Goal: Task Accomplishment & Management: Manage account settings

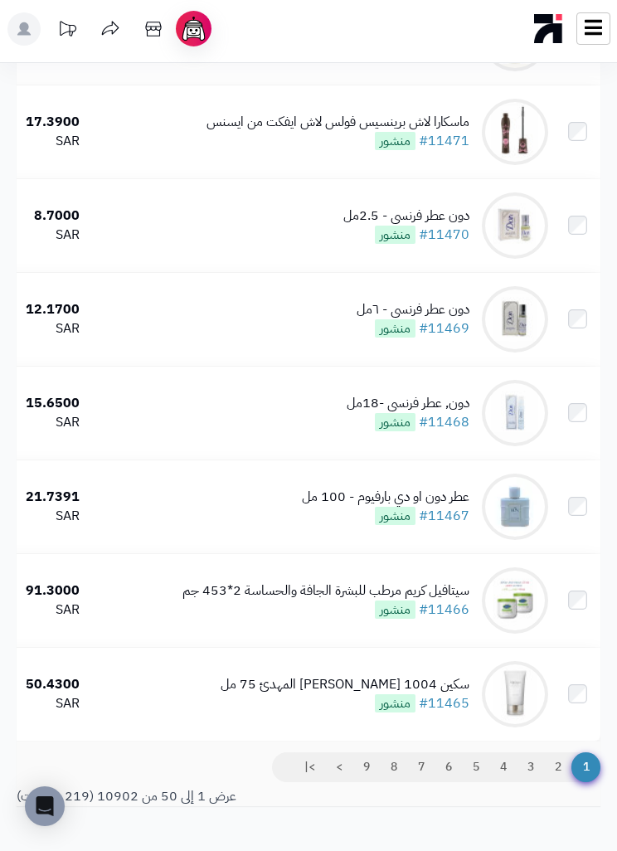
scroll to position [4341, 0]
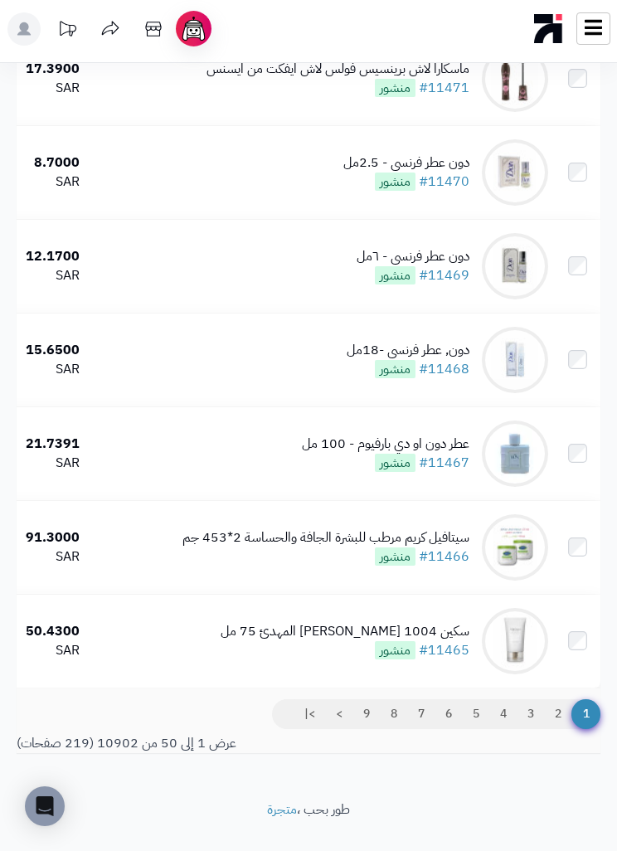
click at [364, 729] on link "9" at bounding box center [366, 714] width 28 height 30
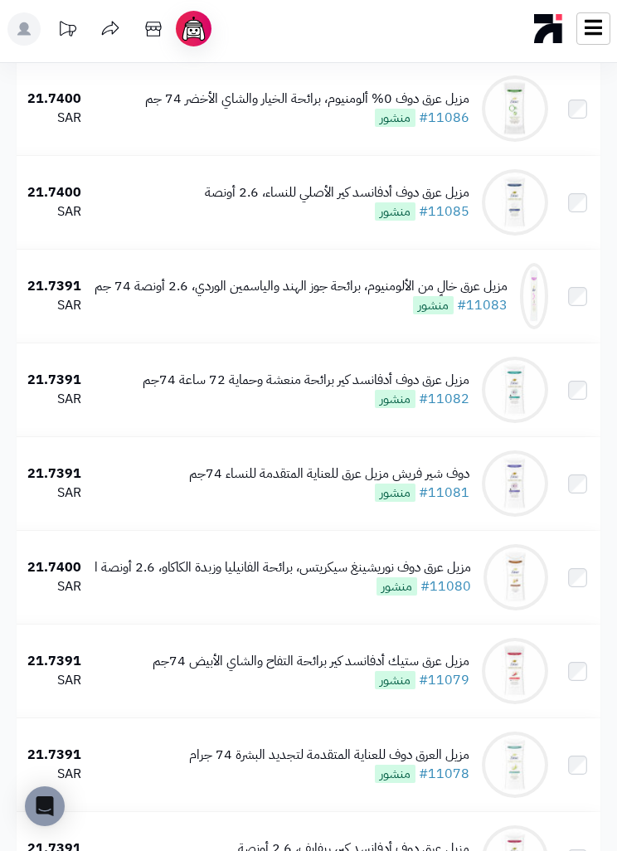
scroll to position [2615, 0]
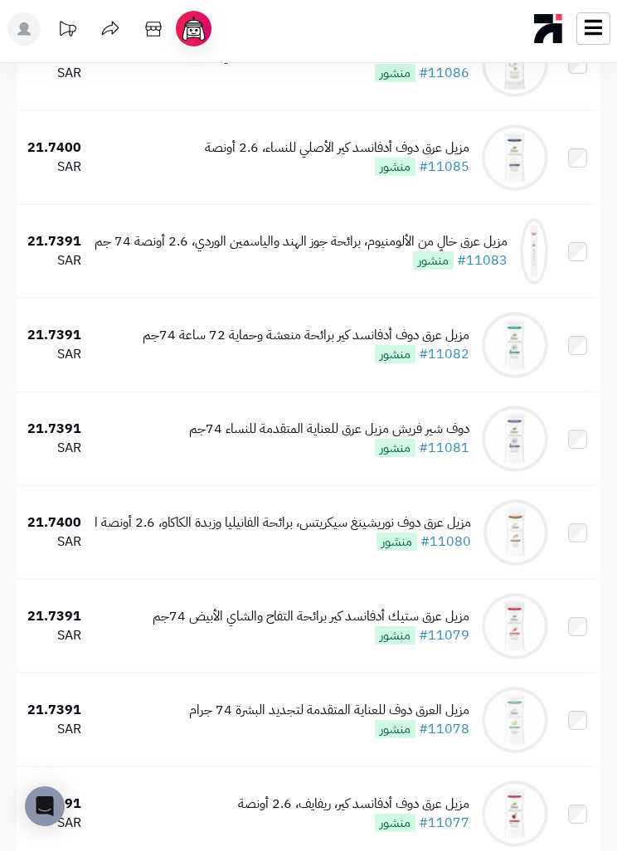
click at [498, 249] on div "مزيل عرق خالٍ من الألومنيوم، برائحة جوز الهند والياسمين الوردي، 2.6 أونصة 74 جم" at bounding box center [301, 241] width 413 height 19
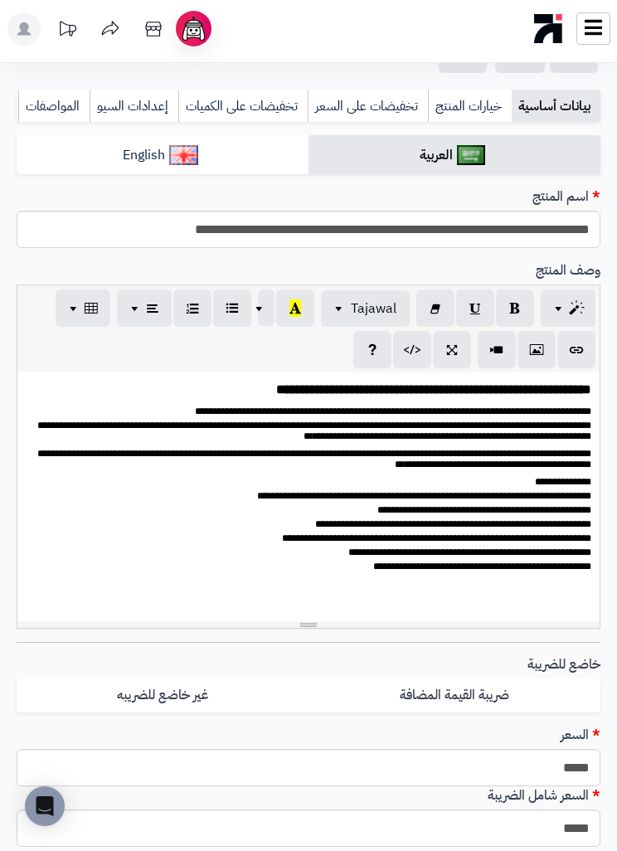
scroll to position [180, 0]
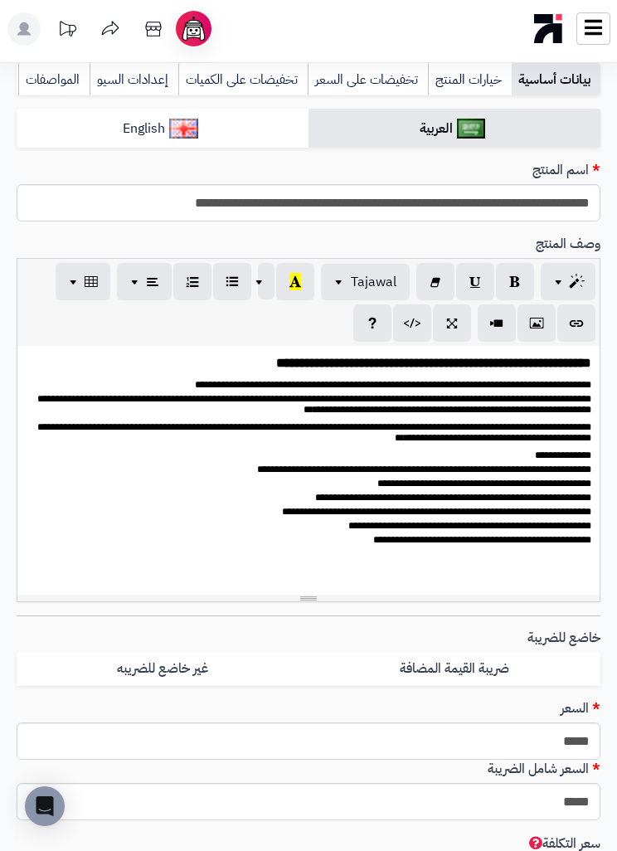
click at [565, 552] on p at bounding box center [309, 558] width 566 height 18
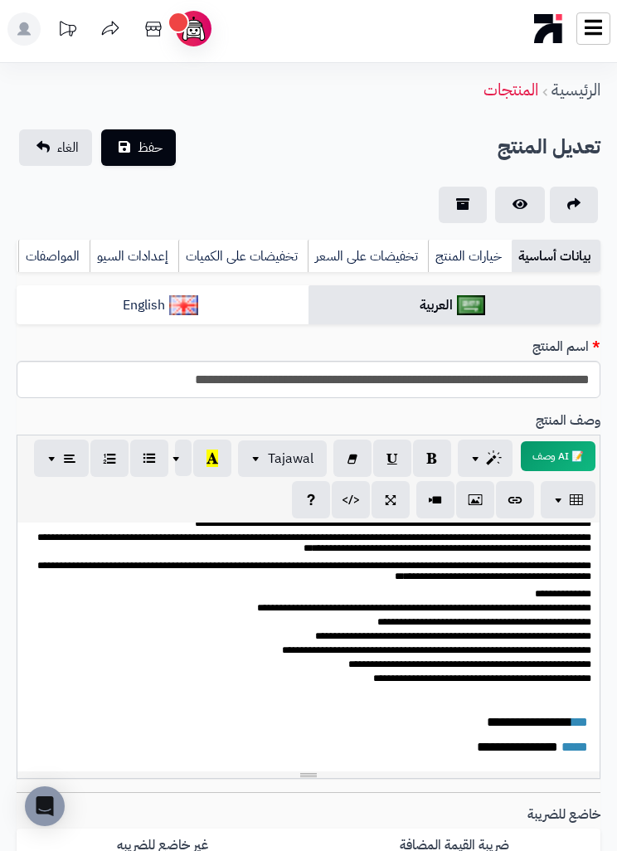
scroll to position [0, 0]
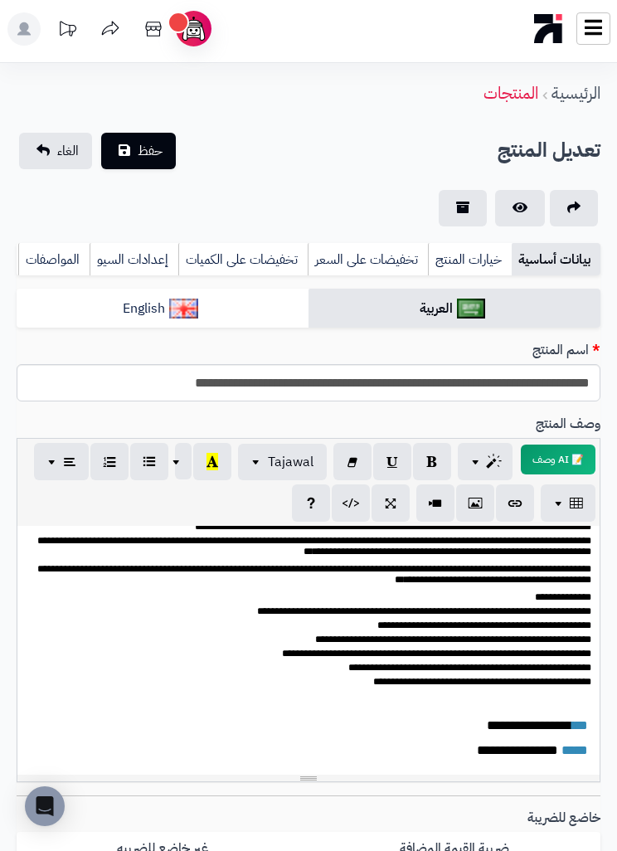
click at [154, 152] on span "حفظ" at bounding box center [150, 151] width 25 height 20
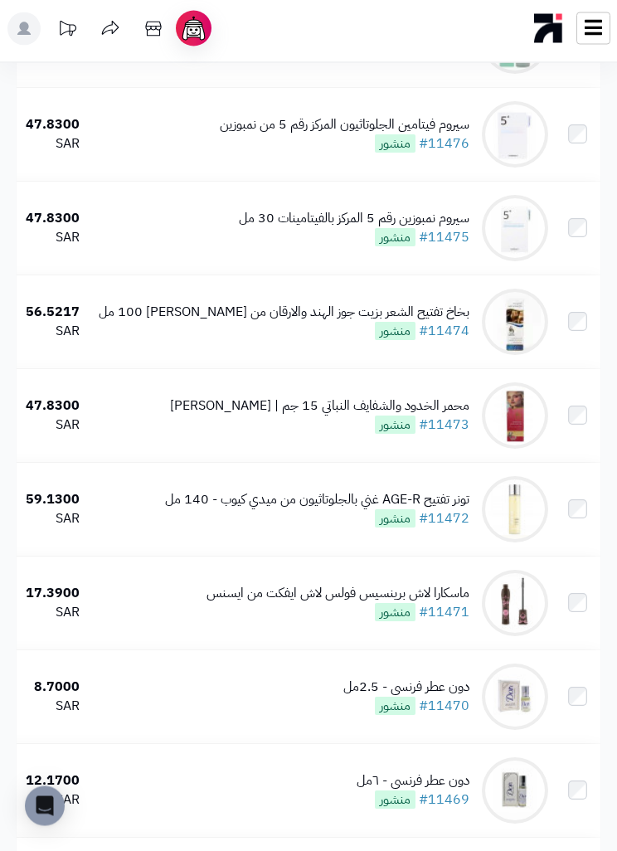
scroll to position [4341, 0]
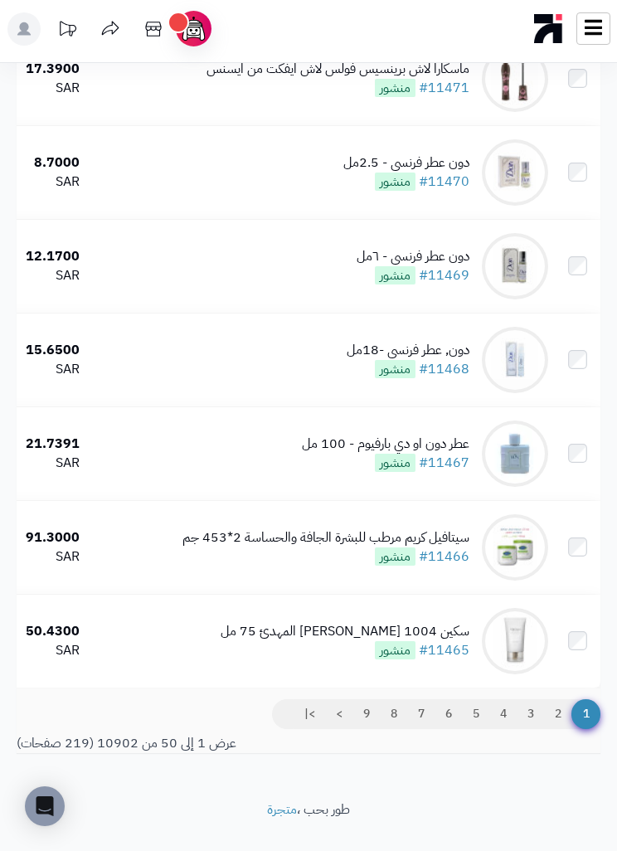
click at [373, 729] on link "9" at bounding box center [366, 714] width 28 height 30
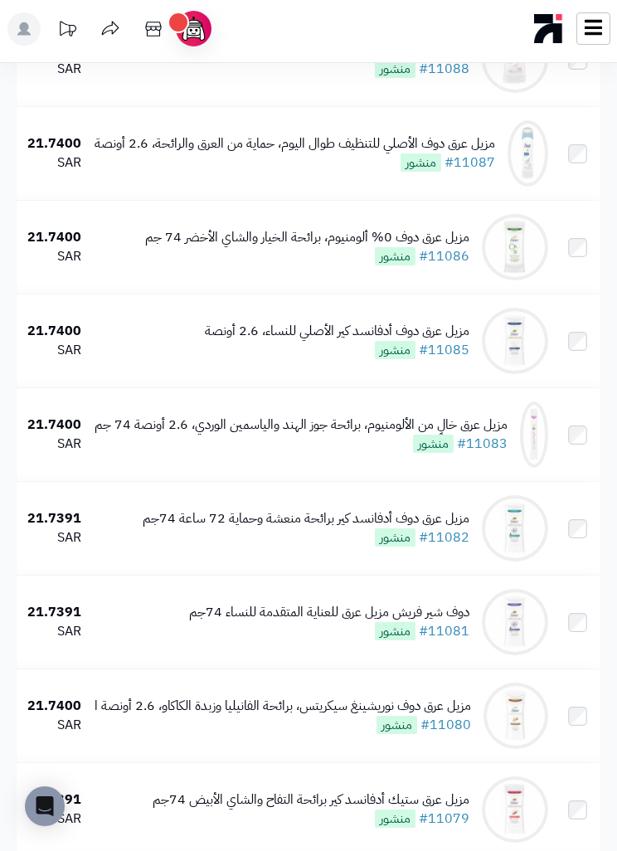
scroll to position [2463, 0]
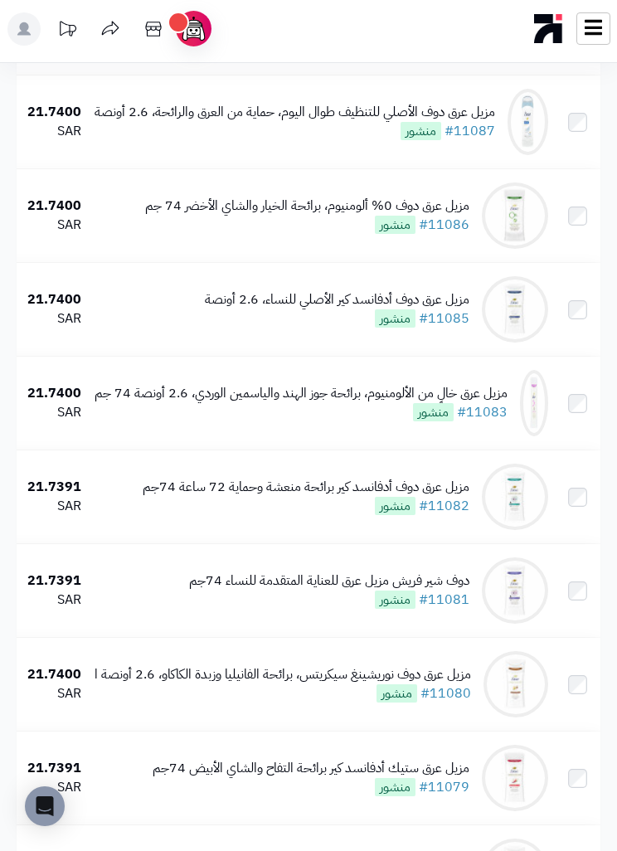
click at [469, 508] on link "#11082" at bounding box center [444, 506] width 51 height 20
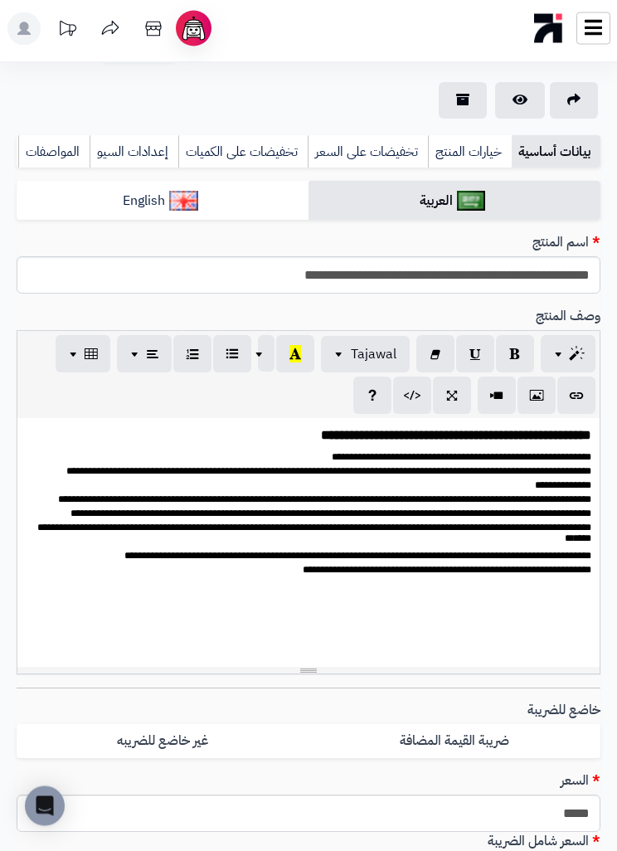
scroll to position [108, 0]
click at [553, 609] on div "**********" at bounding box center [308, 542] width 582 height 249
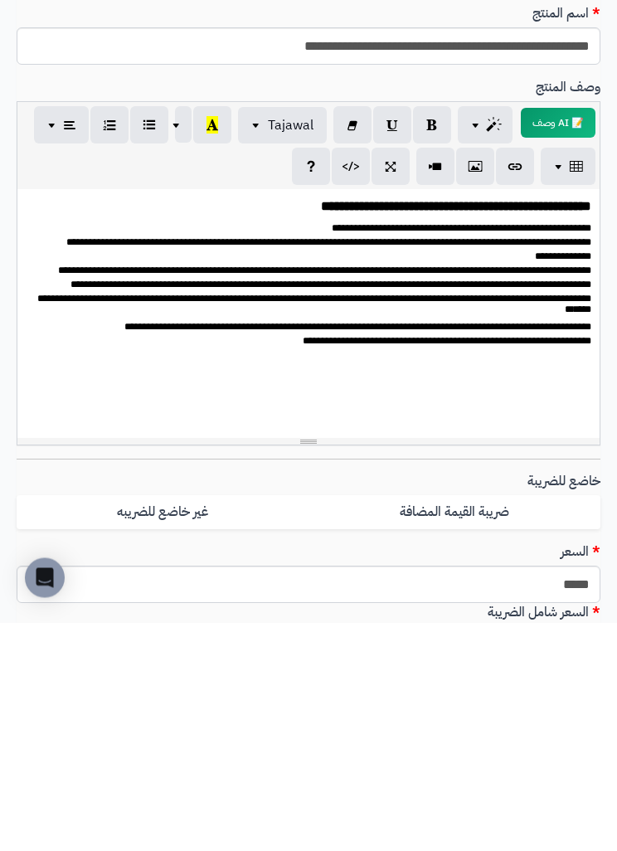
click at [549, 418] on div "**********" at bounding box center [308, 542] width 582 height 249
click at [576, 418] on div "**********" at bounding box center [308, 542] width 582 height 249
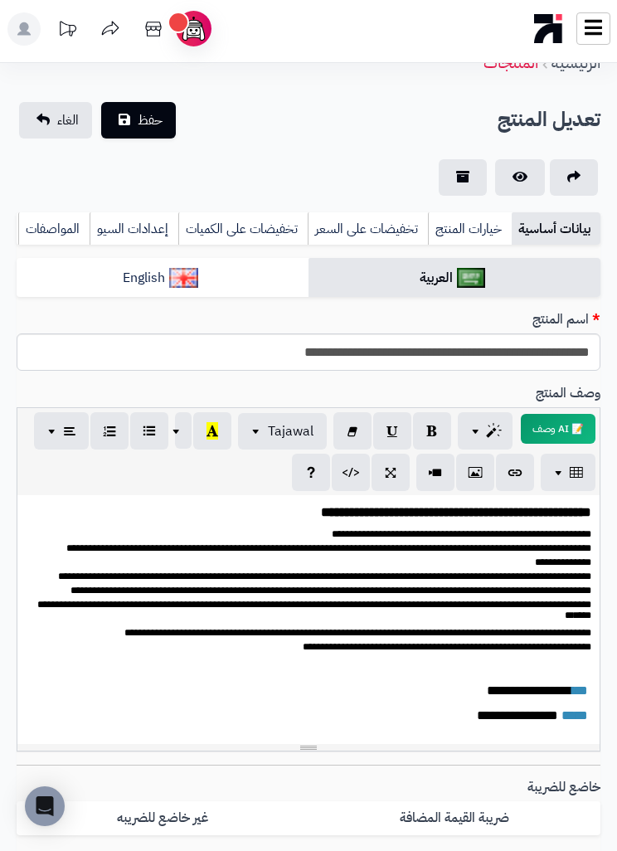
scroll to position [0, 0]
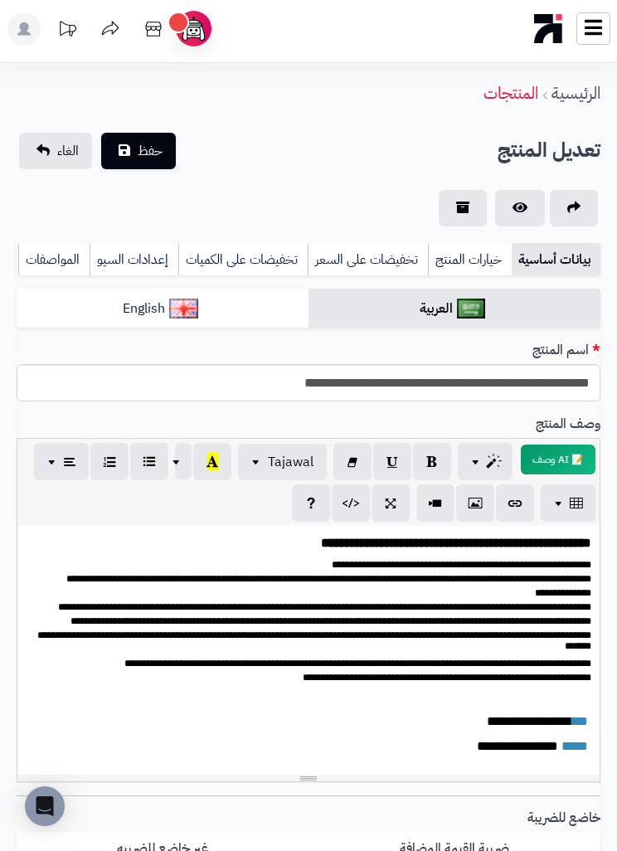
click at [122, 144] on button "حفظ" at bounding box center [138, 151] width 75 height 36
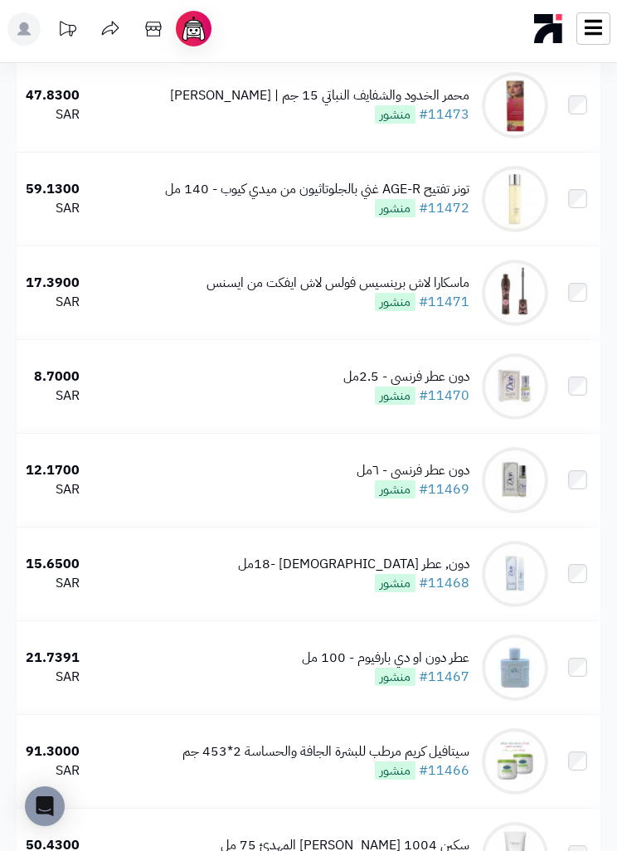
scroll to position [4341, 0]
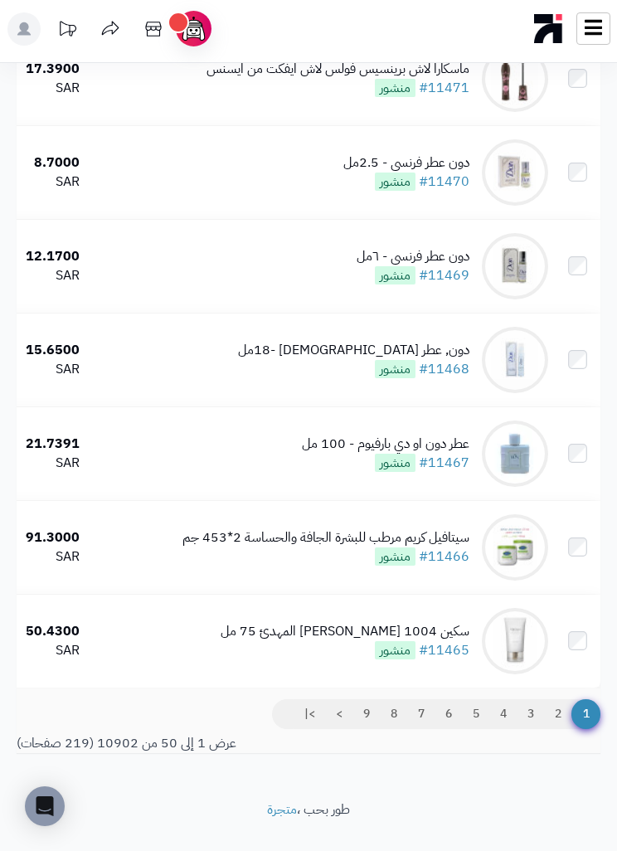
click at [363, 729] on link "9" at bounding box center [366, 714] width 28 height 30
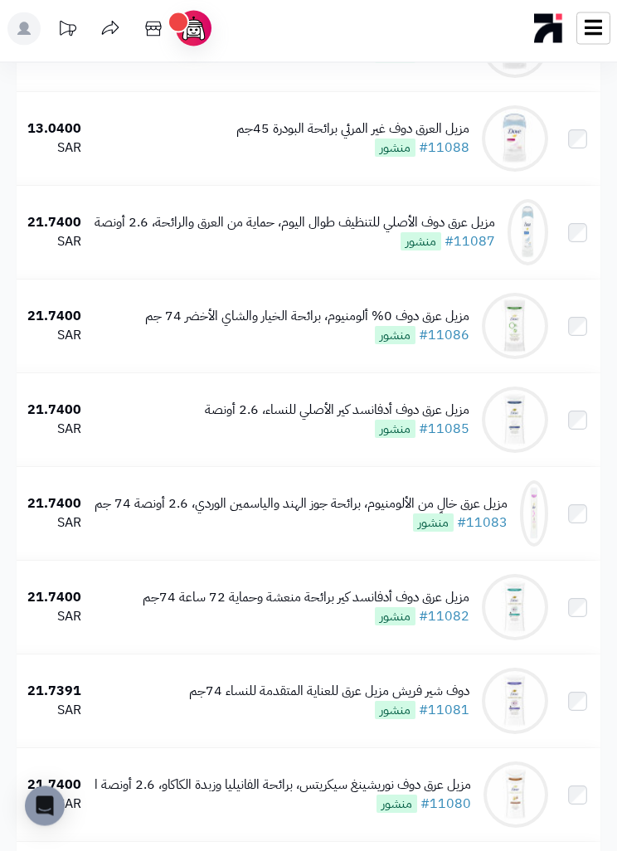
scroll to position [2353, 0]
click at [170, 532] on div "مزيل عرق خالٍ من الألومنيوم، برائحة جوز الهند والياسمين الوردي، 2.6 أونصة 74 جم…" at bounding box center [301, 513] width 413 height 38
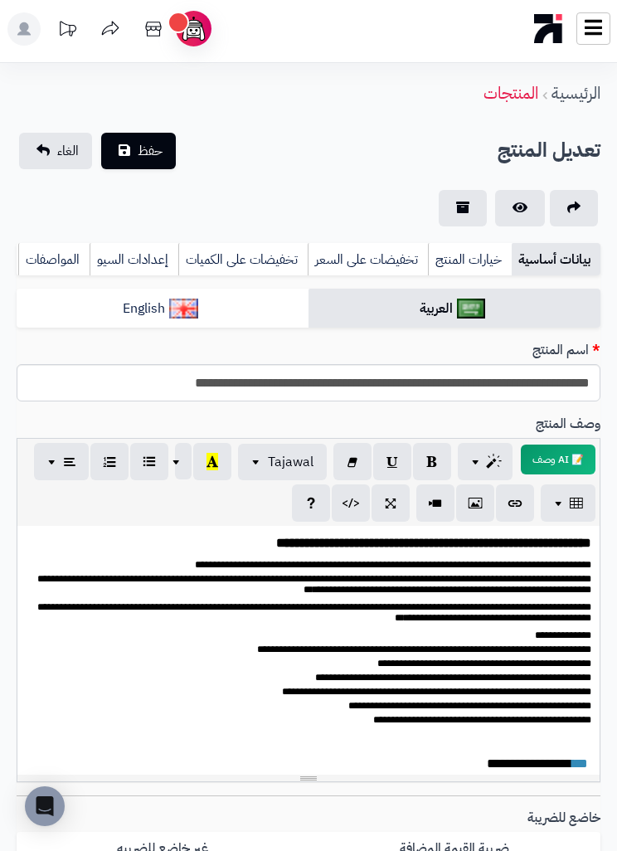
click at [43, 158] on link "الغاء" at bounding box center [55, 151] width 73 height 36
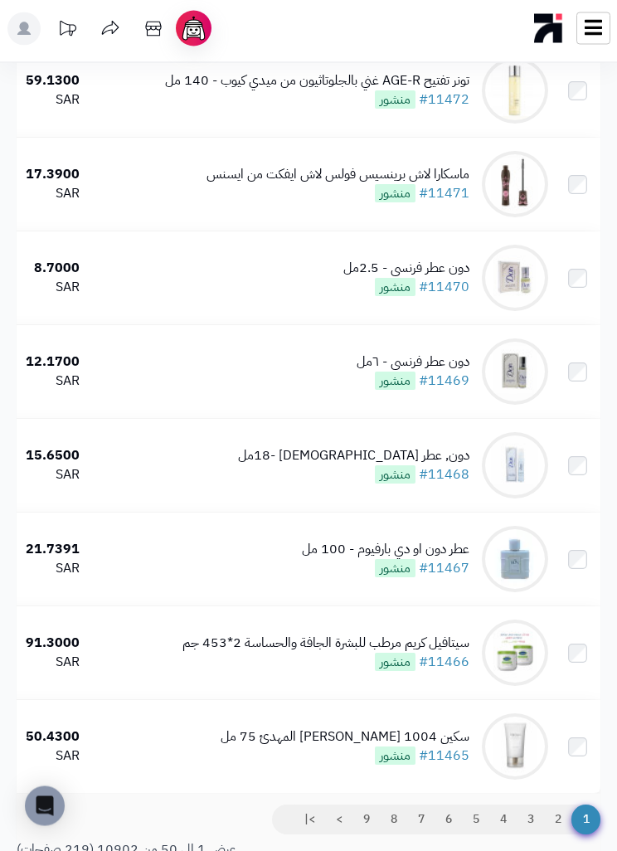
scroll to position [4288, 0]
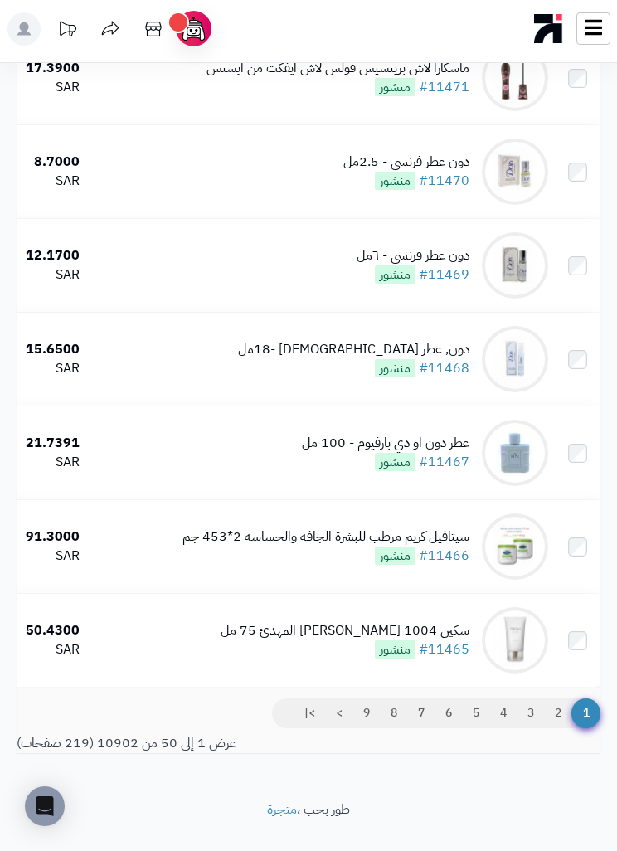
click at [372, 728] on link "9" at bounding box center [366, 713] width 28 height 30
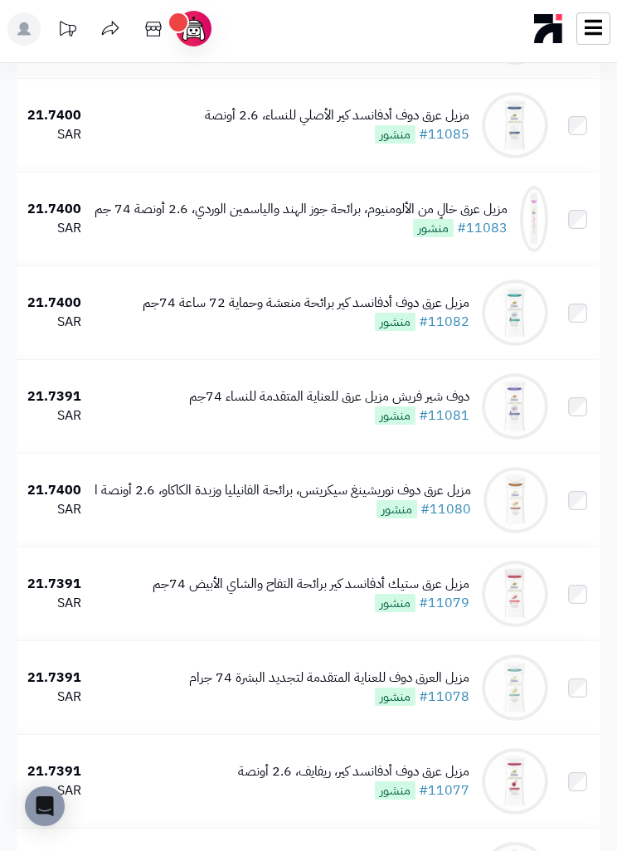
scroll to position [2645, 0]
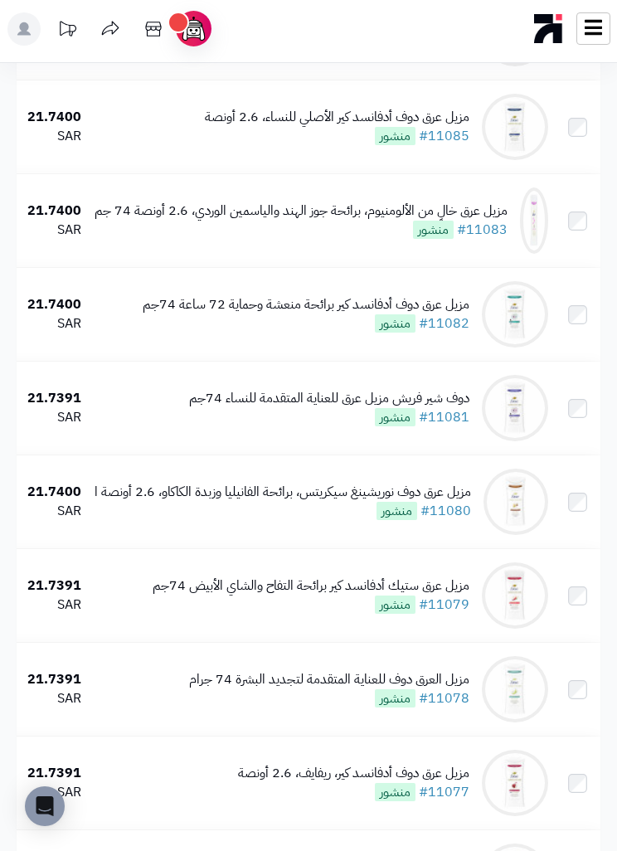
click at [173, 311] on div "مزيل عرق دوف أدفانسد كير برائحة منعشة وحماية 72 ساعة 74جم" at bounding box center [306, 304] width 327 height 19
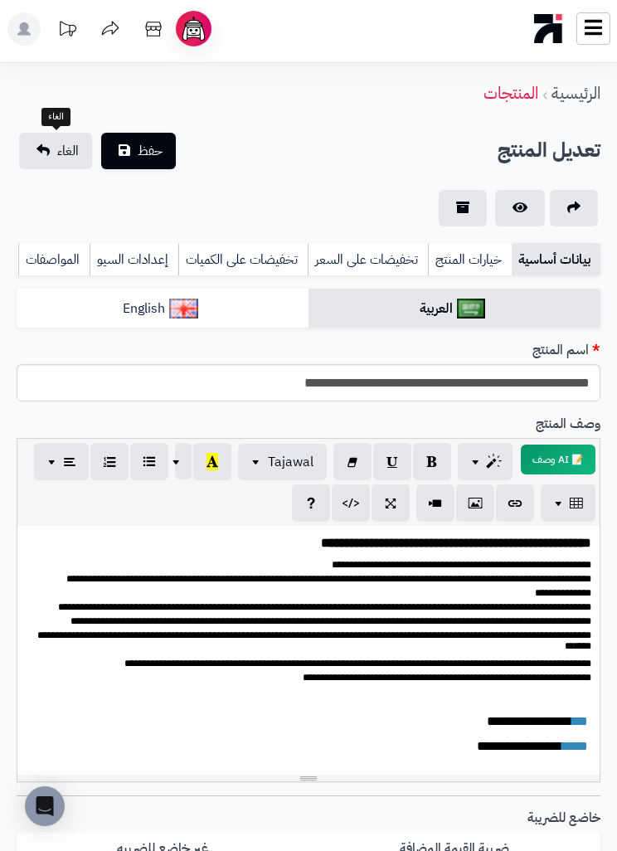
click at [42, 133] on link "الغاء" at bounding box center [55, 151] width 73 height 36
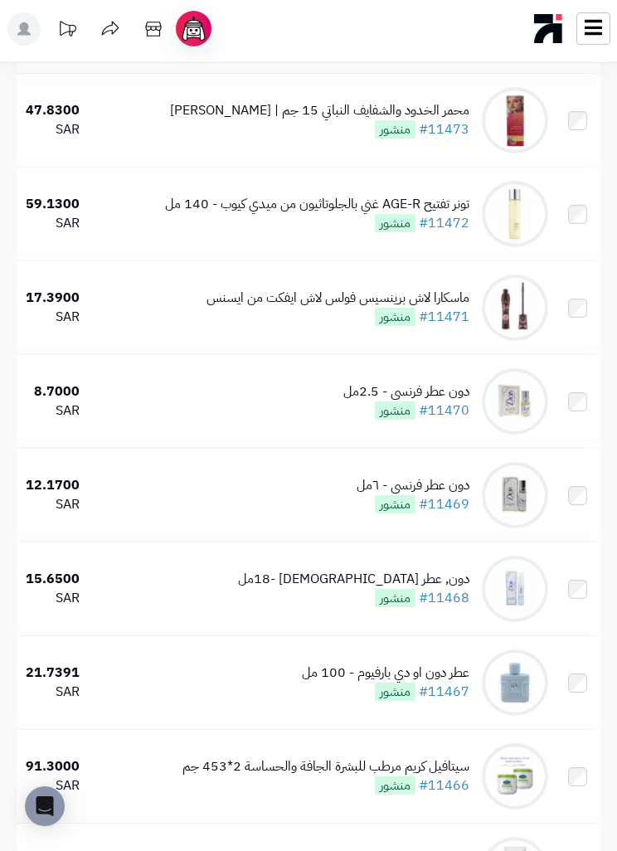
scroll to position [4288, 0]
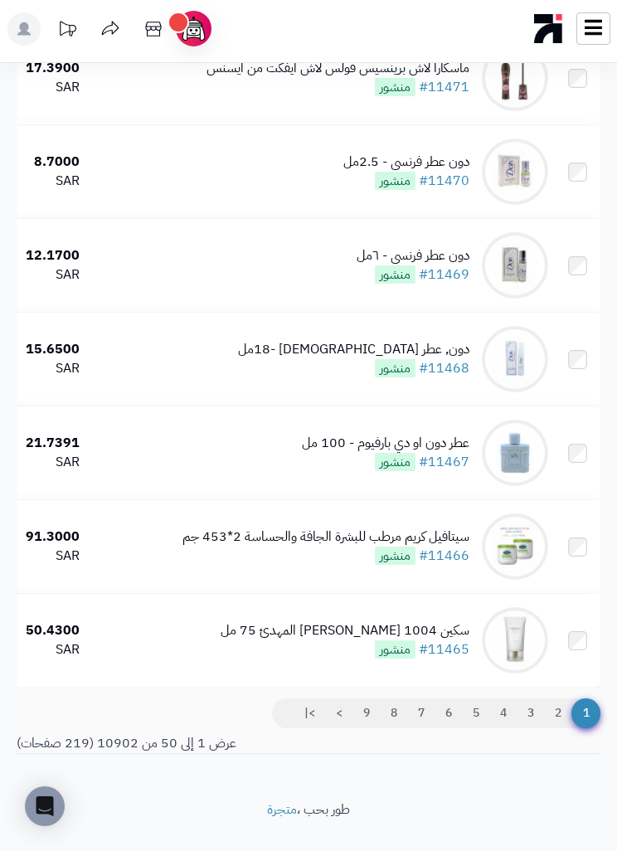
click at [374, 728] on link "9" at bounding box center [366, 713] width 28 height 30
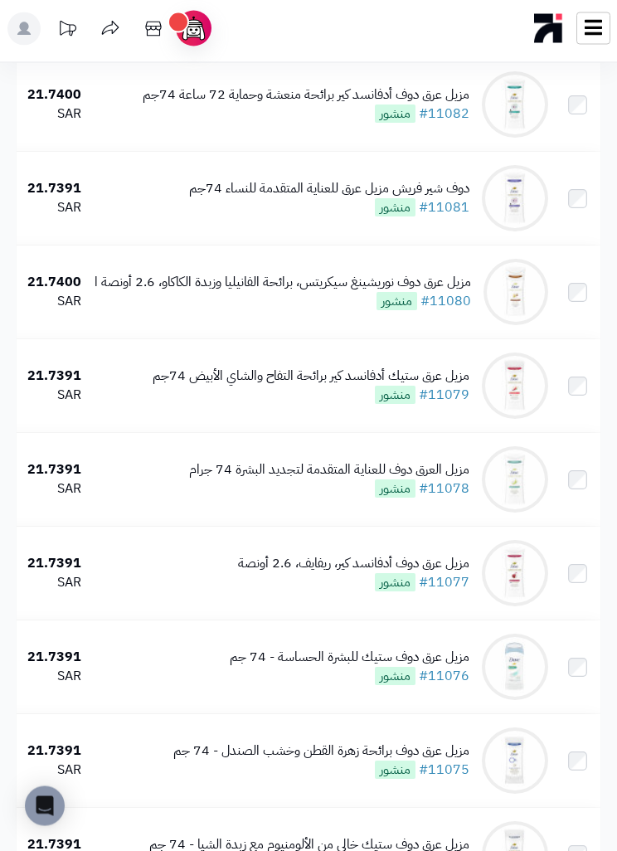
scroll to position [2855, 0]
click at [130, 292] on div "مزيل عرق دوف نوريشينغ سيكريتس، ​​برائحة الفانيليا وزبدة الكاكاو، 2.6 أونصة ا" at bounding box center [283, 282] width 377 height 19
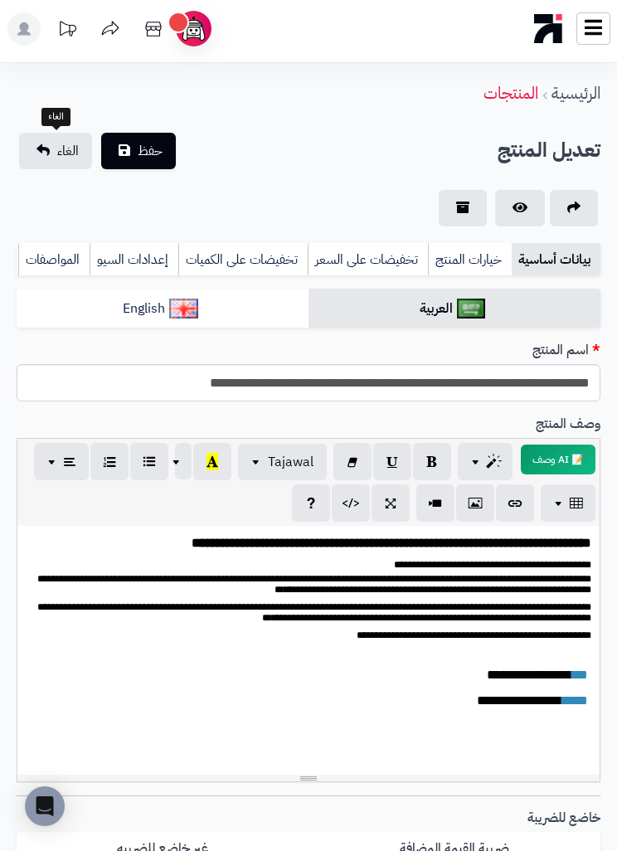
click at [34, 139] on link "الغاء" at bounding box center [55, 151] width 73 height 36
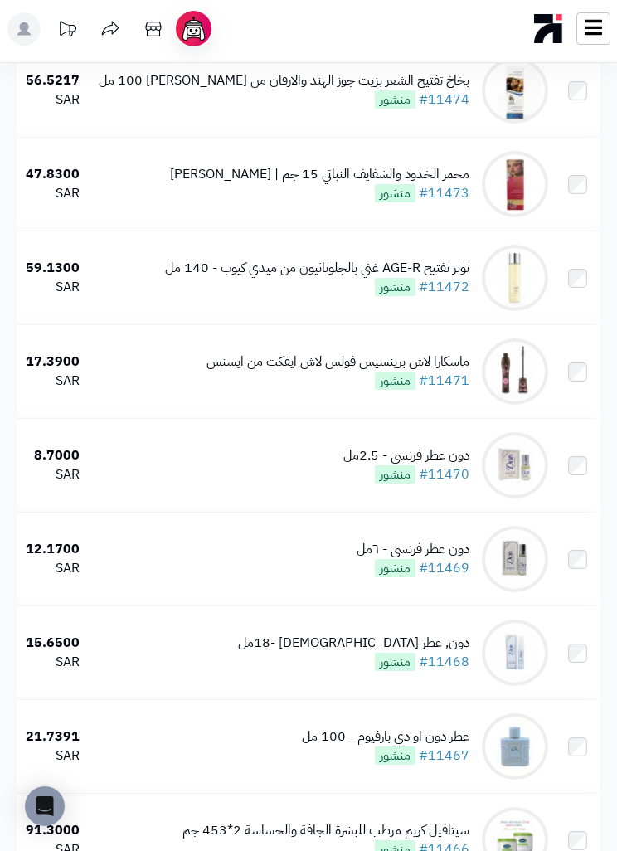
scroll to position [4288, 0]
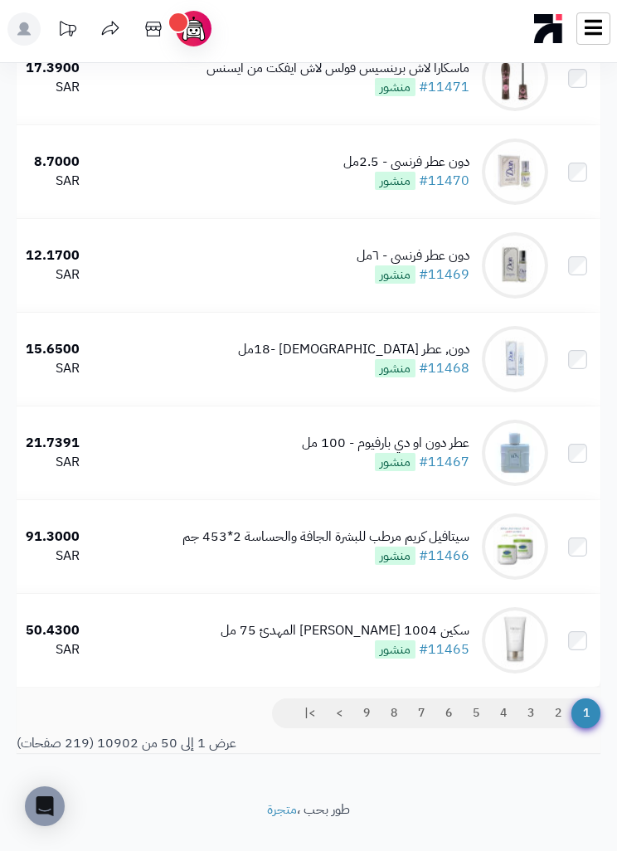
click at [362, 728] on link "9" at bounding box center [366, 713] width 28 height 30
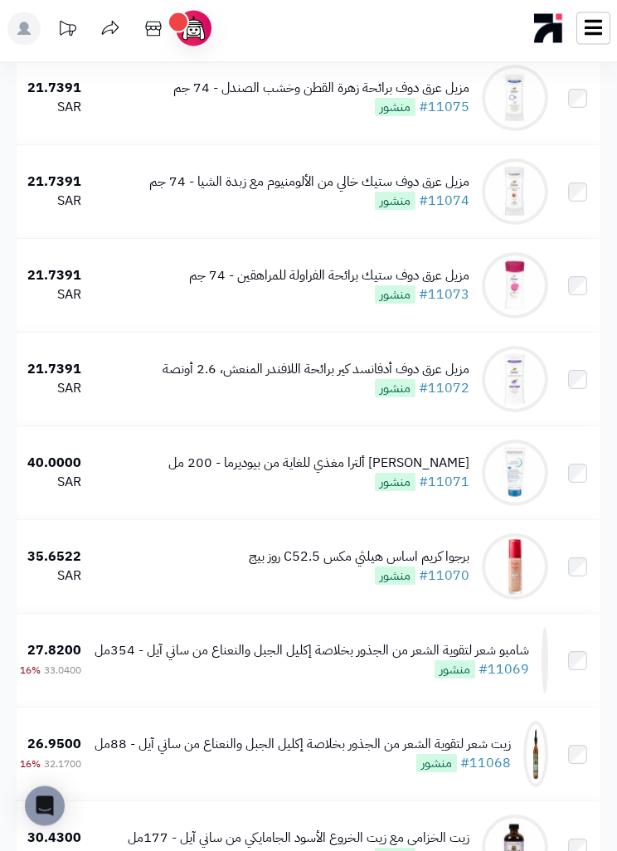
scroll to position [3518, 0]
click at [464, 285] on div "مزيل عرق دوف ستيك برائحة الفراولة للمراهقين - 74 جم" at bounding box center [329, 275] width 280 height 19
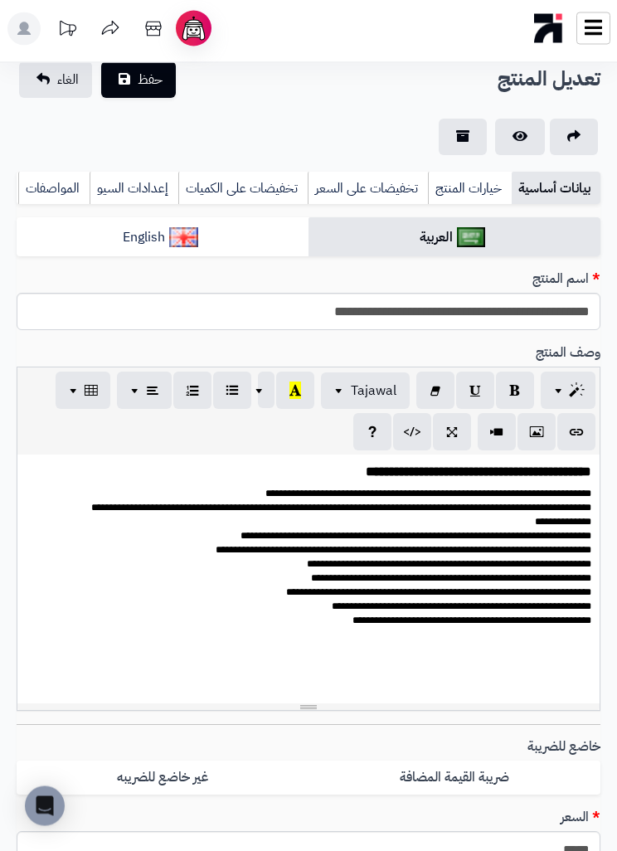
scroll to position [74, 0]
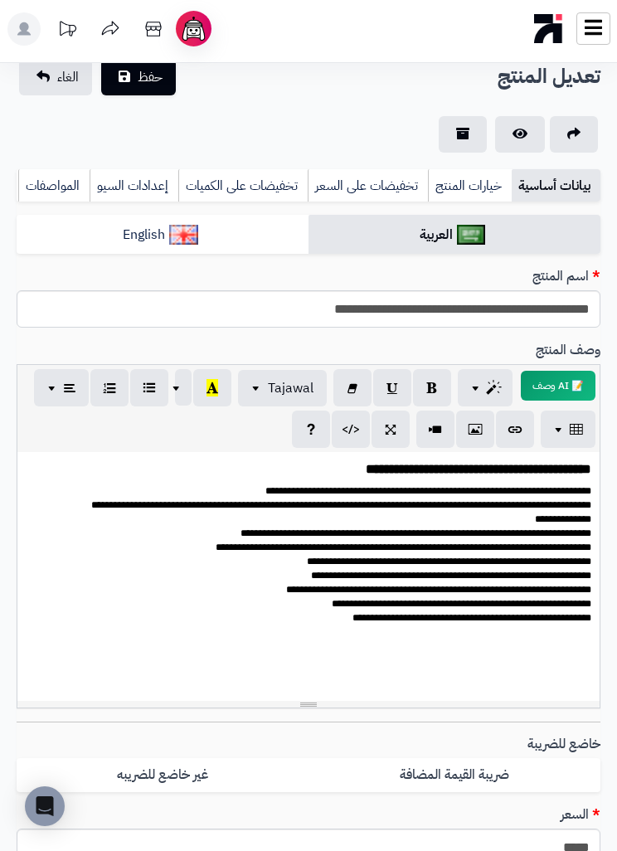
click at [524, 634] on p at bounding box center [309, 636] width 566 height 18
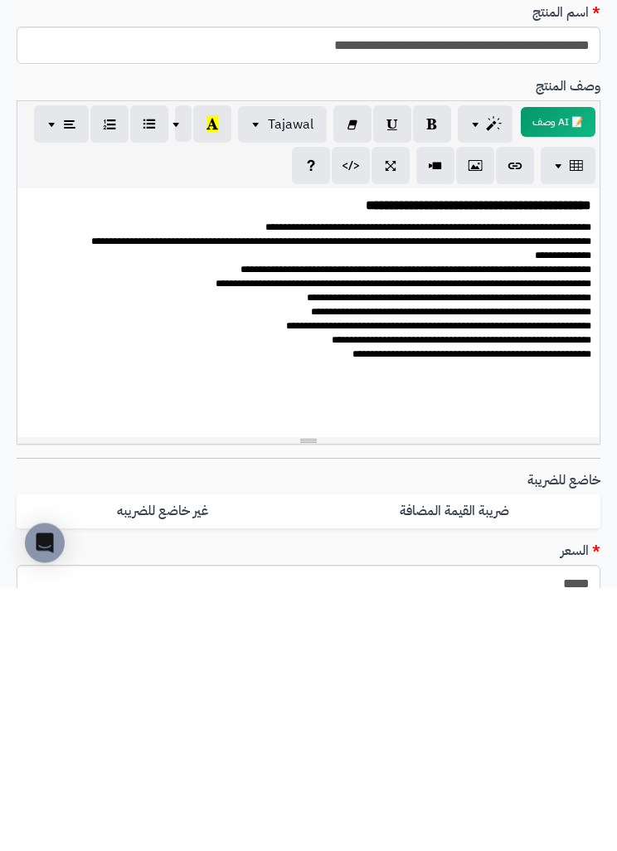
click at [562, 452] on div "**********" at bounding box center [308, 576] width 582 height 249
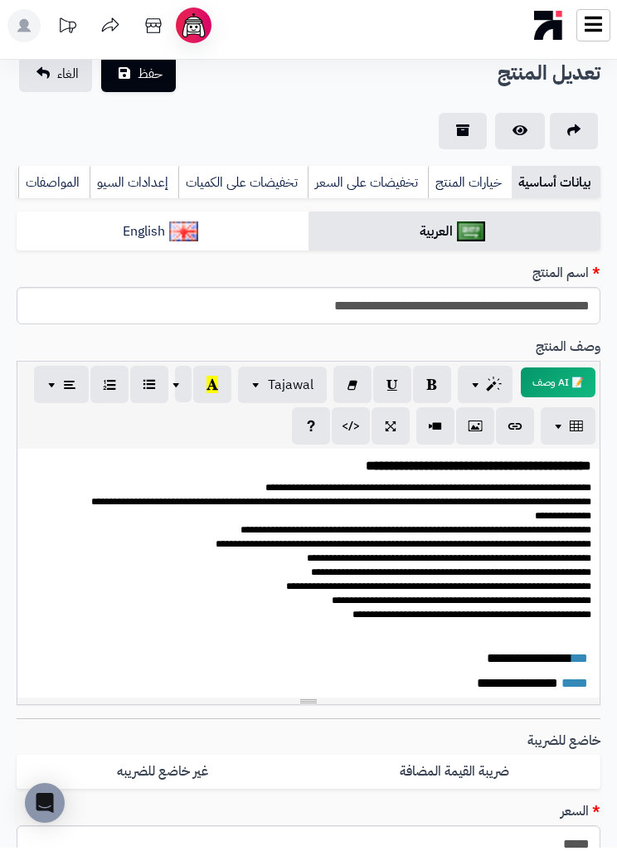
click at [124, 81] on button "حفظ" at bounding box center [138, 77] width 75 height 36
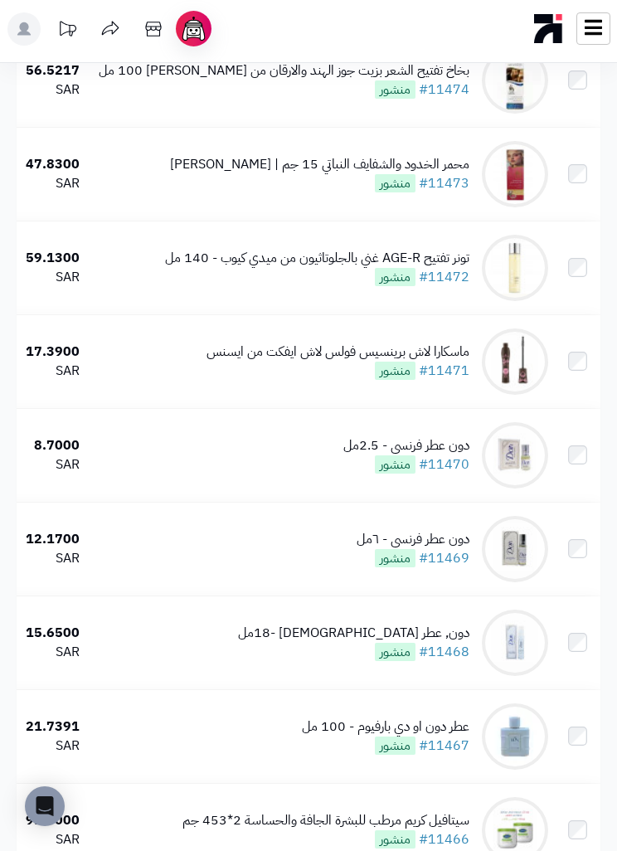
scroll to position [4341, 0]
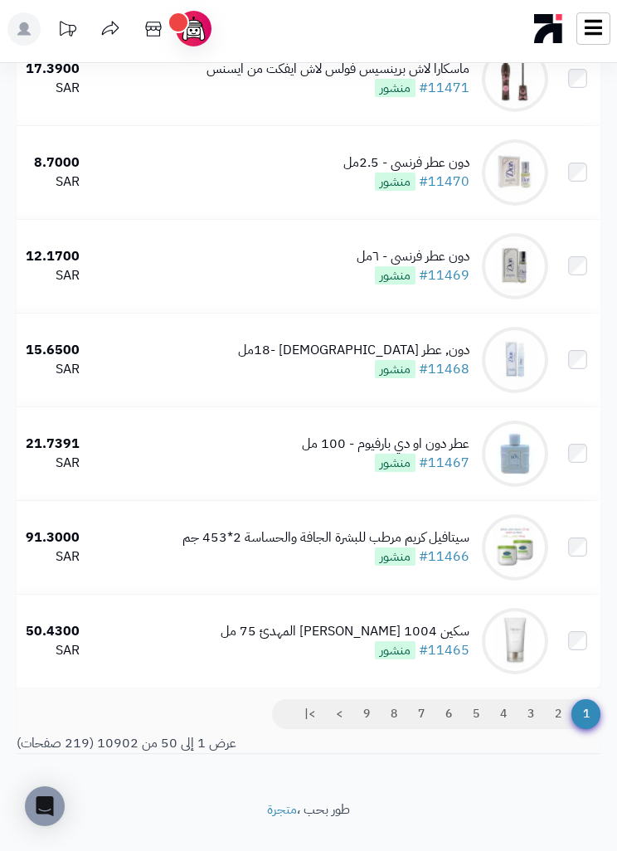
click at [362, 729] on link "9" at bounding box center [366, 714] width 28 height 30
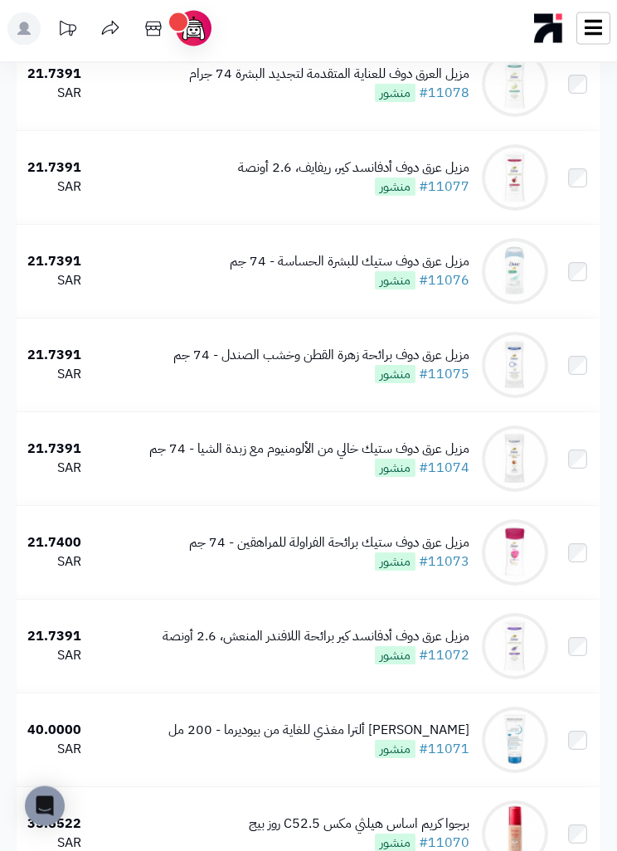
scroll to position [3251, 0]
click at [459, 365] on div "مزيل عرق دوف برائحة زهرة القطن وخشب الصندل - 74 جم" at bounding box center [321, 355] width 296 height 19
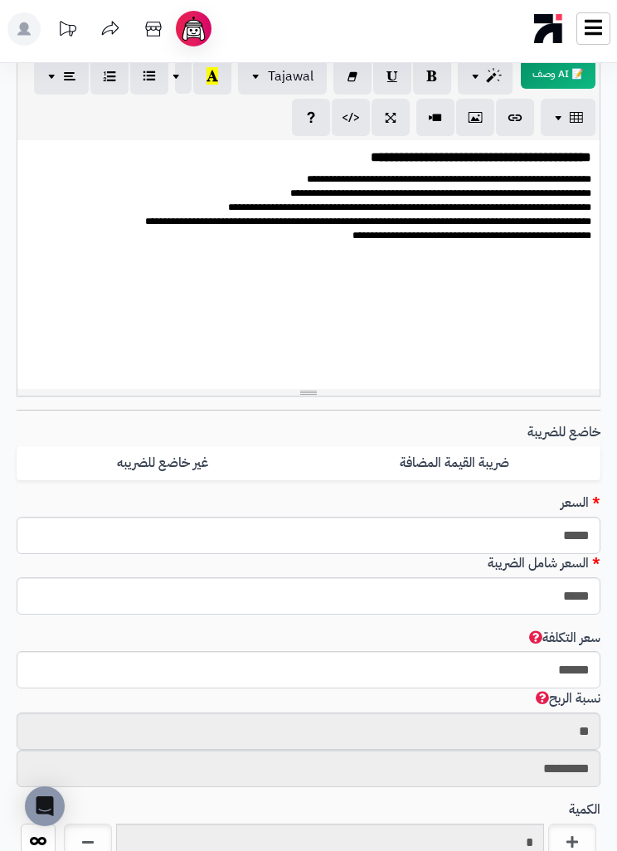
scroll to position [383, 1]
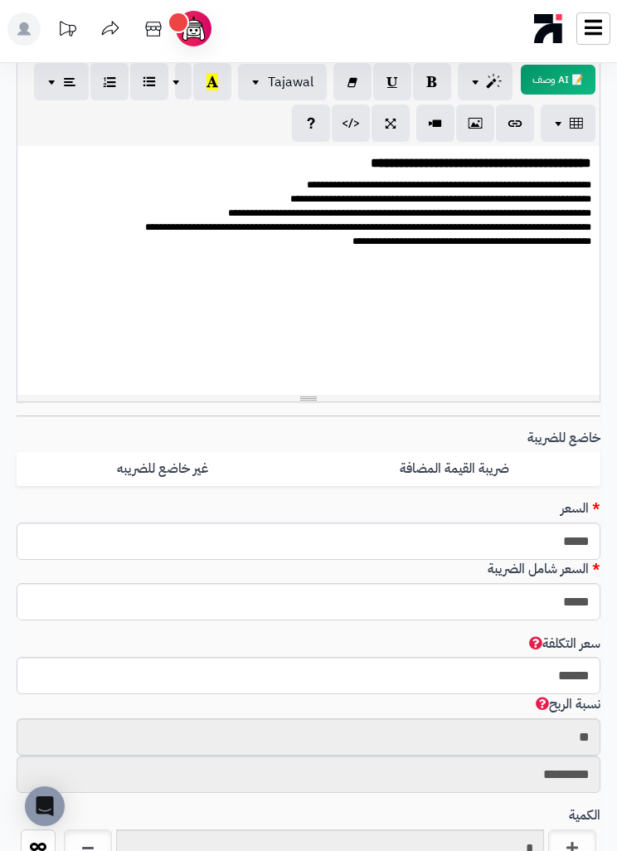
click at [571, 310] on div "**********" at bounding box center [308, 270] width 582 height 249
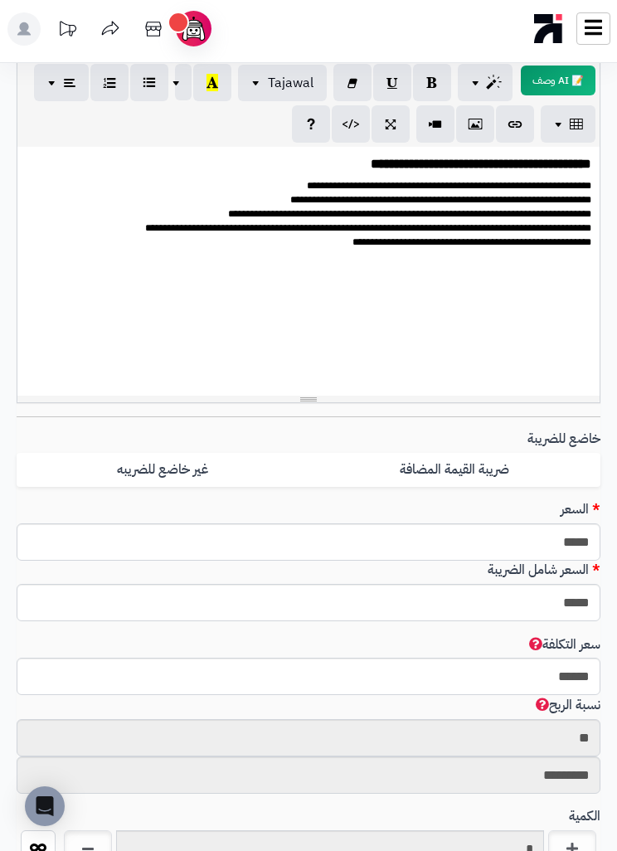
click at [561, 293] on div "**********" at bounding box center [308, 271] width 582 height 249
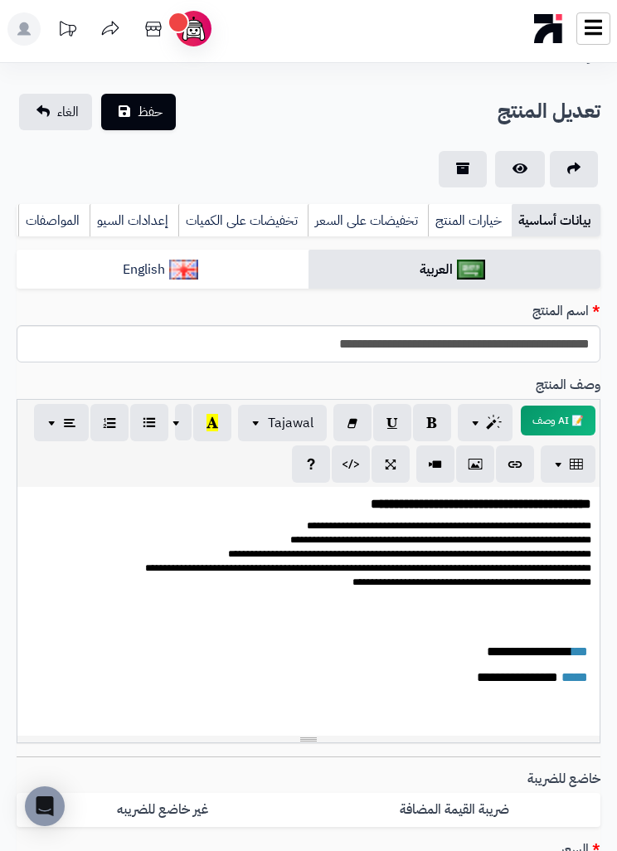
scroll to position [0, 0]
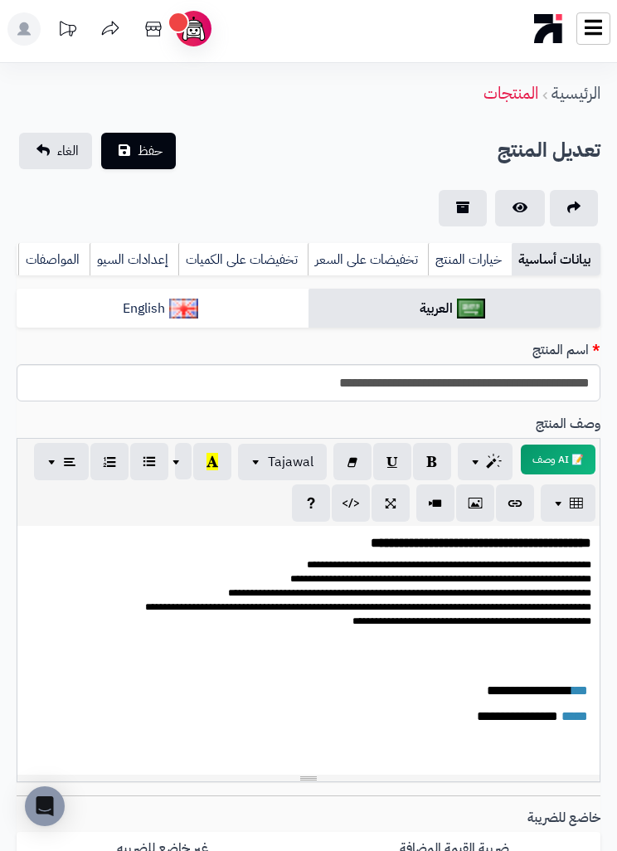
click at [126, 136] on button "حفظ" at bounding box center [138, 151] width 75 height 36
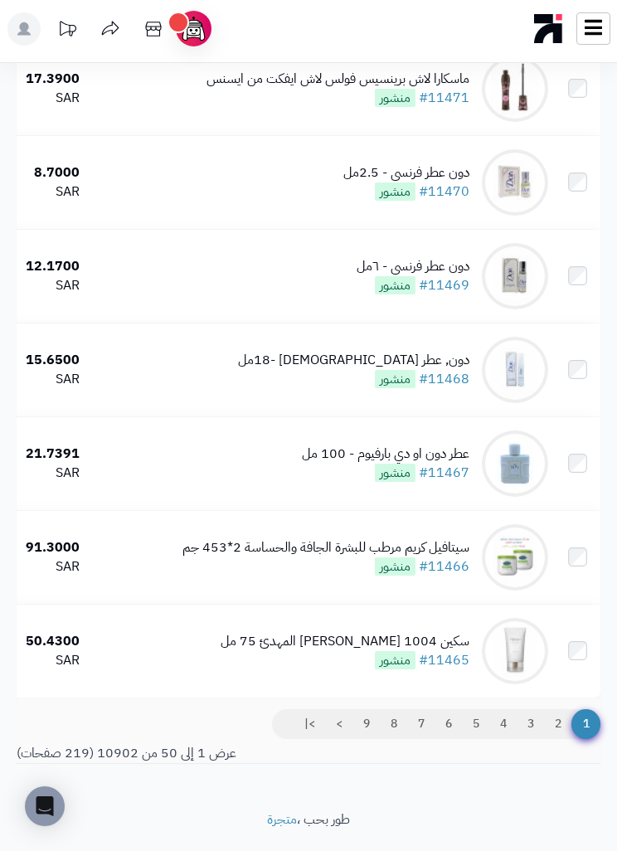
scroll to position [4341, 0]
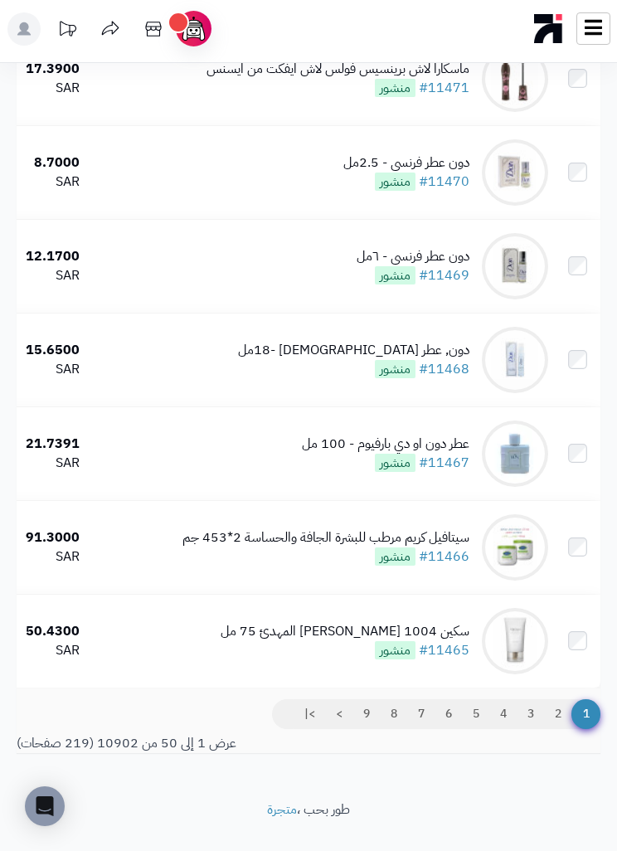
click at [371, 729] on link "9" at bounding box center [366, 714] width 28 height 30
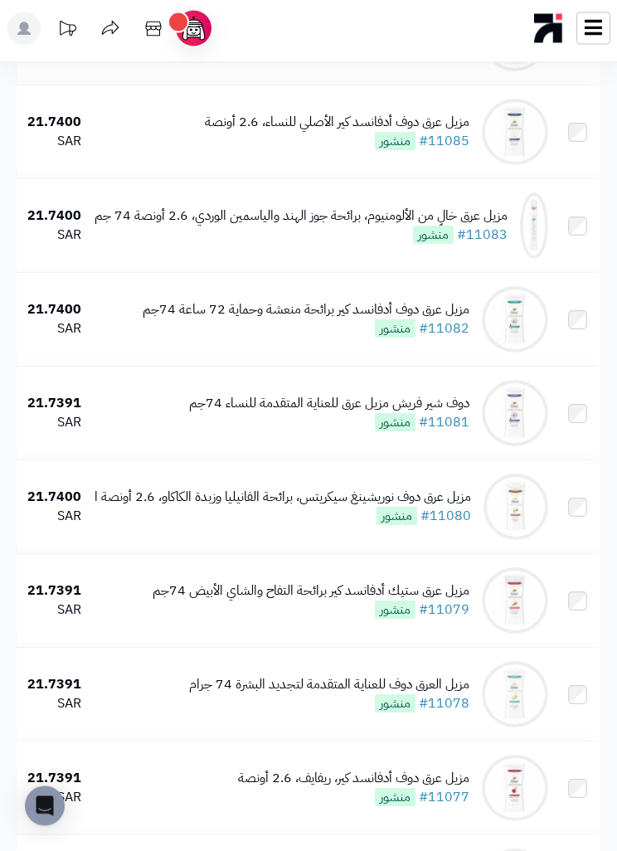
scroll to position [2641, 0]
click at [441, 413] on div "دوف شير فريش مزيل عرق للعناية المتقدمة للنساء 74جم" at bounding box center [329, 403] width 280 height 19
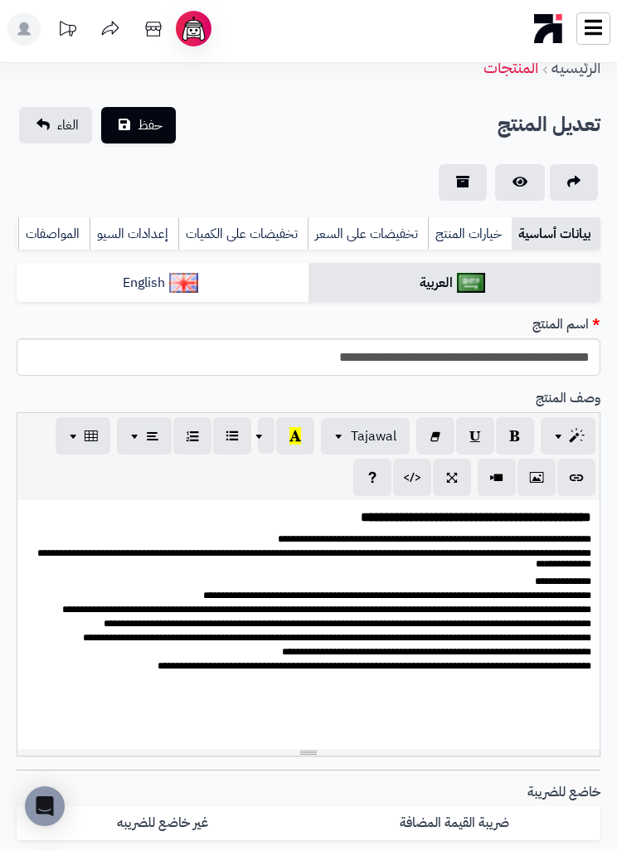
click at [540, 702] on div "**********" at bounding box center [308, 624] width 582 height 249
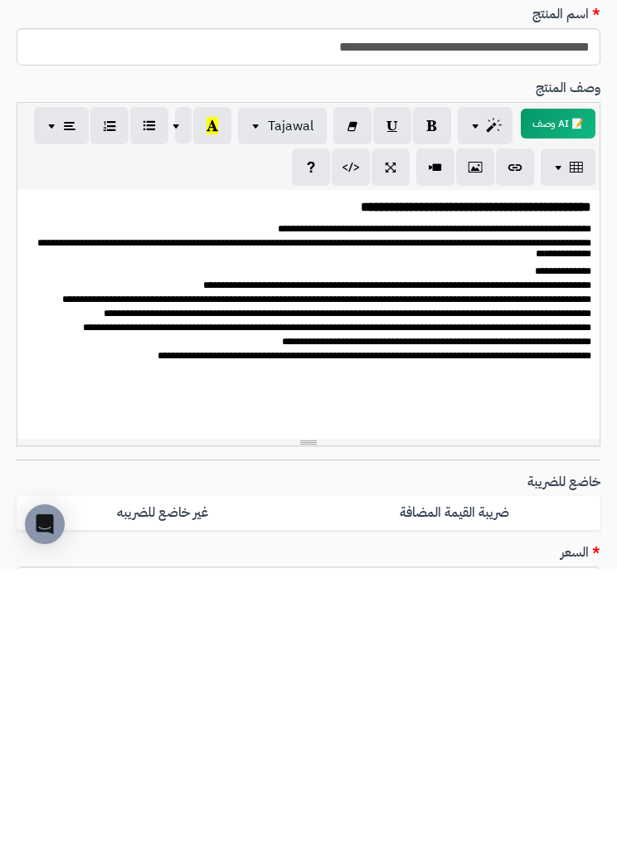
click at [572, 673] on p at bounding box center [309, 682] width 566 height 19
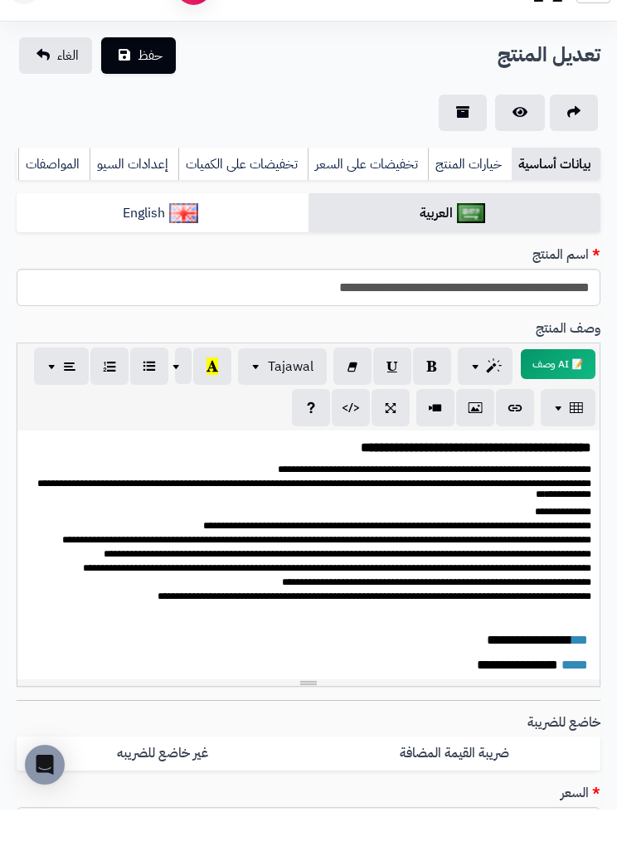
scroll to position [0, 0]
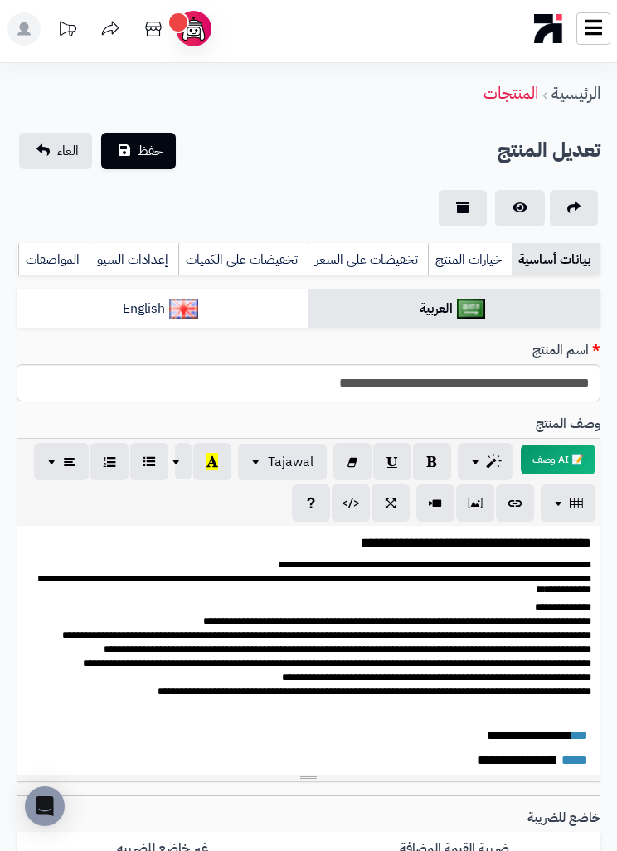
click at [143, 152] on span "حفظ" at bounding box center [150, 151] width 25 height 20
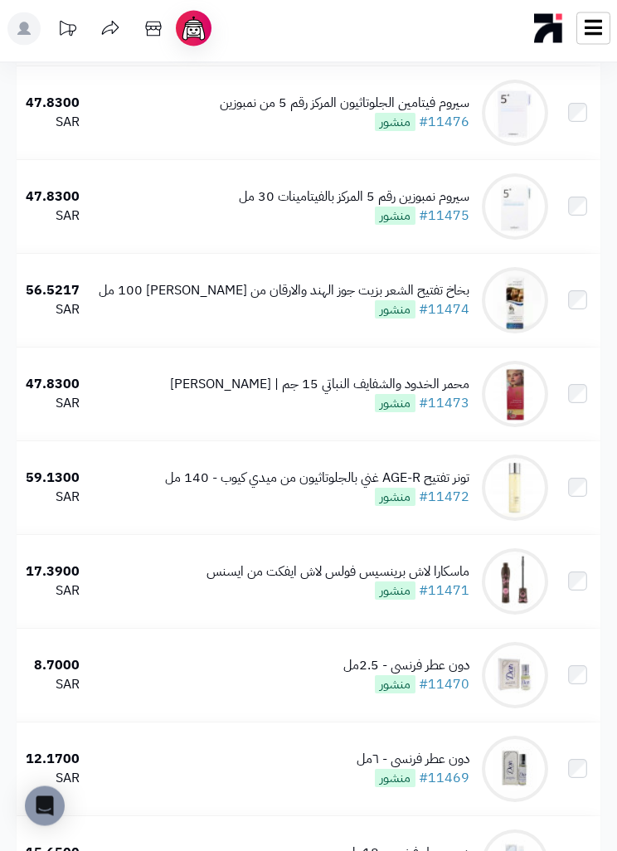
scroll to position [4341, 0]
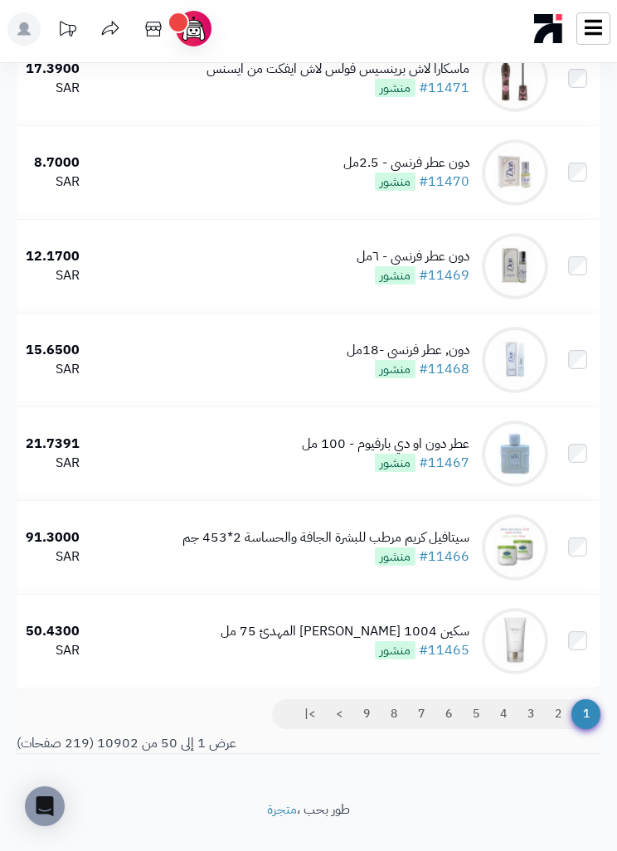
click at [364, 728] on link "9" at bounding box center [366, 714] width 28 height 30
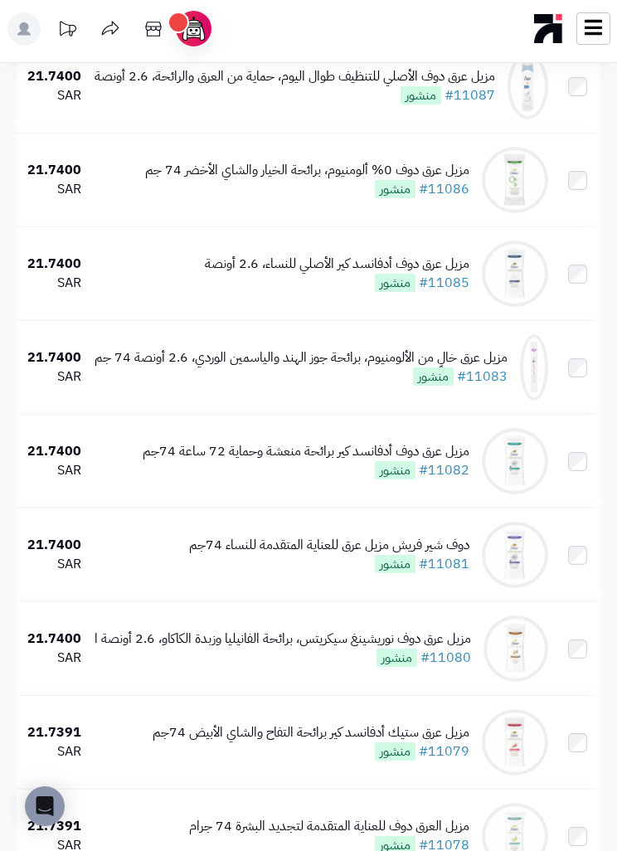
scroll to position [2505, 0]
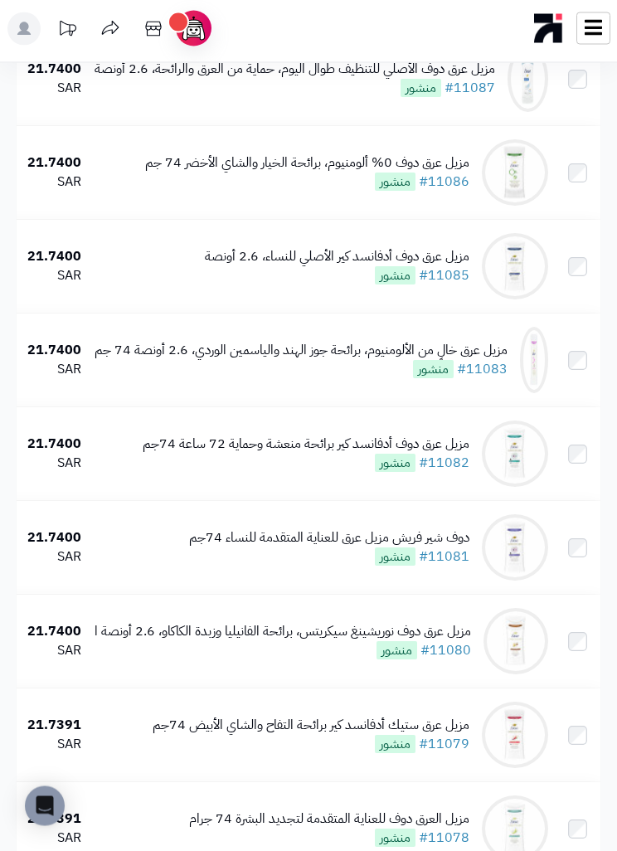
click at [114, 458] on td "مزيل عرق دوف أدفانسد كير برائحة منعشة وحماية 72 ساعة 74جم #11082 منشور" at bounding box center [321, 454] width 467 height 93
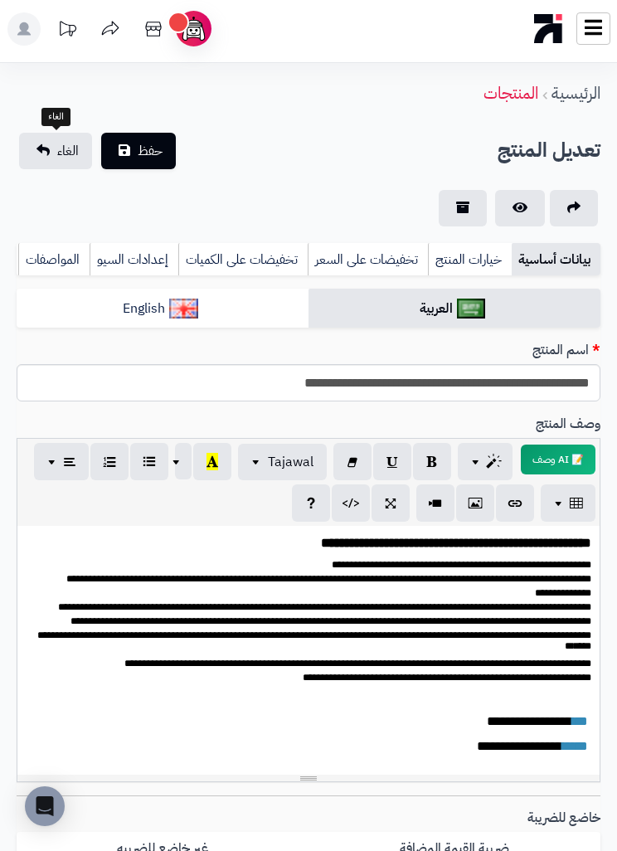
click at [41, 155] on link "الغاء" at bounding box center [55, 151] width 73 height 36
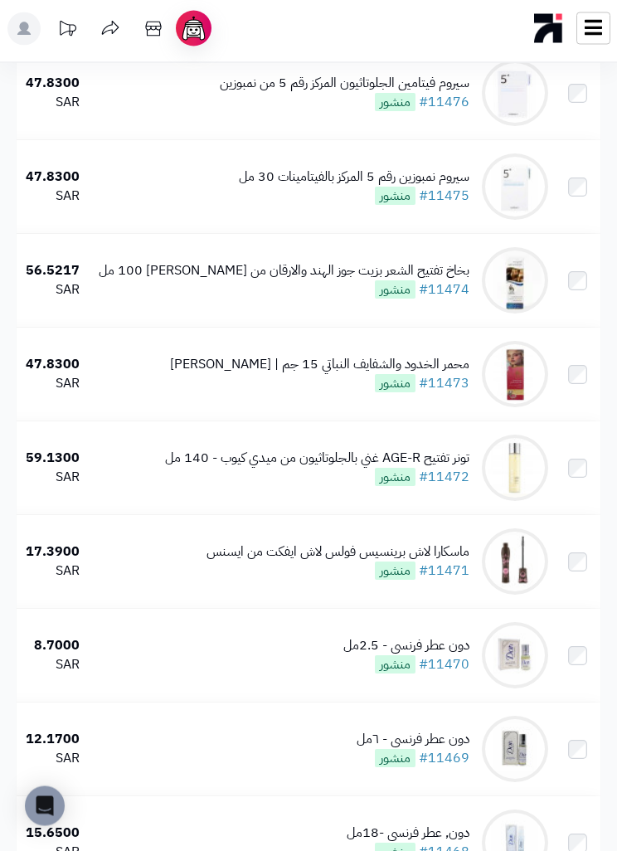
scroll to position [4288, 0]
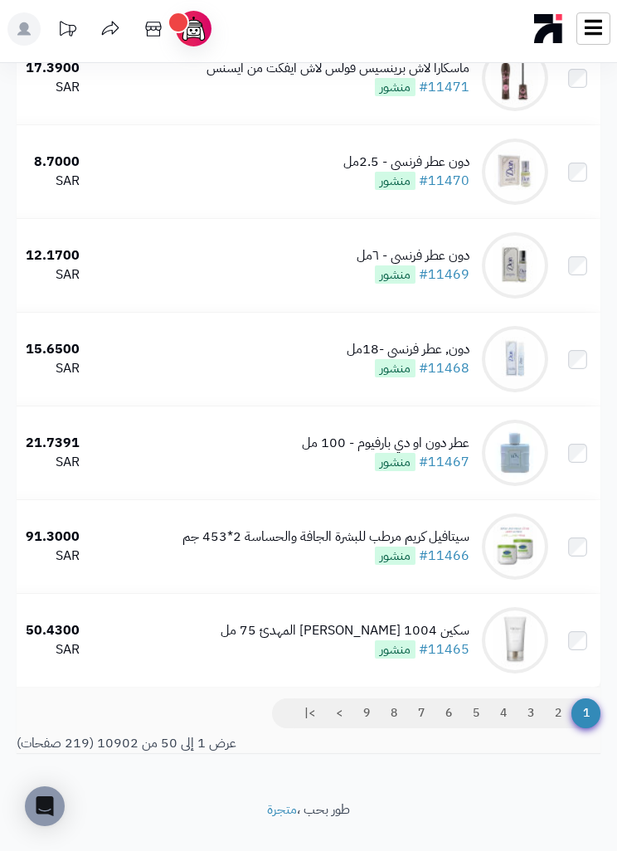
click at [370, 728] on link "9" at bounding box center [366, 713] width 28 height 30
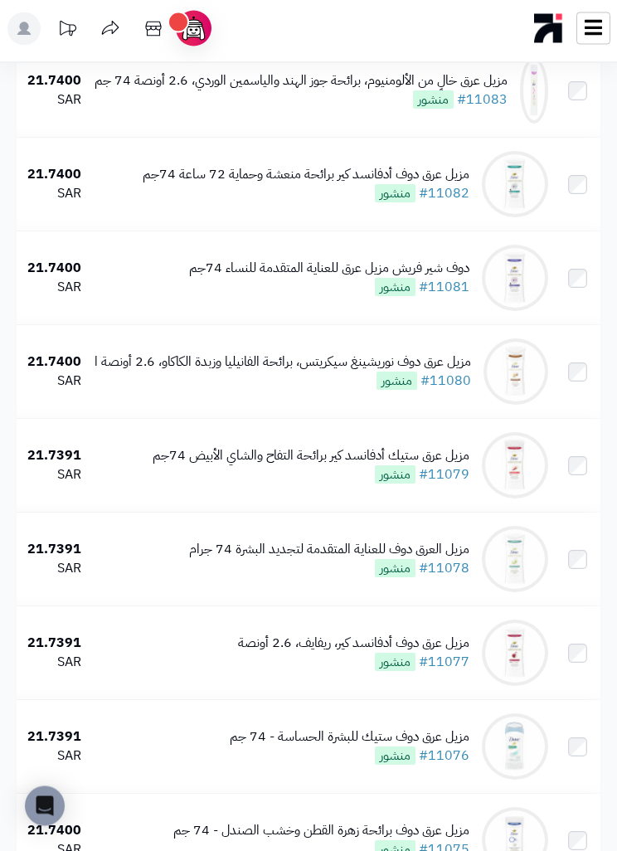
scroll to position [2776, 0]
click at [207, 464] on div "مزيل عرق ستيك أدفانسد كير برائحة التفاح والشاي الأبيض 74جم" at bounding box center [311, 455] width 317 height 19
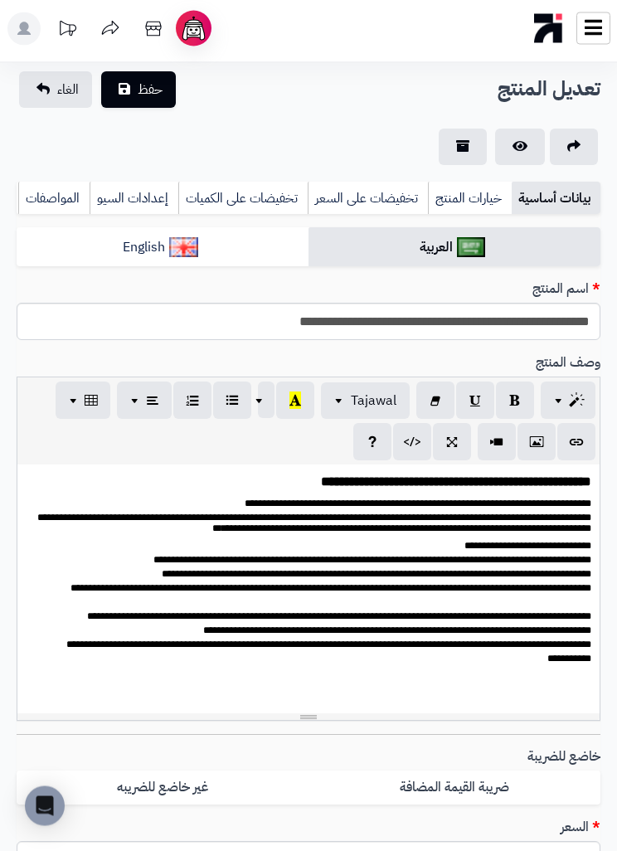
scroll to position [63, 0]
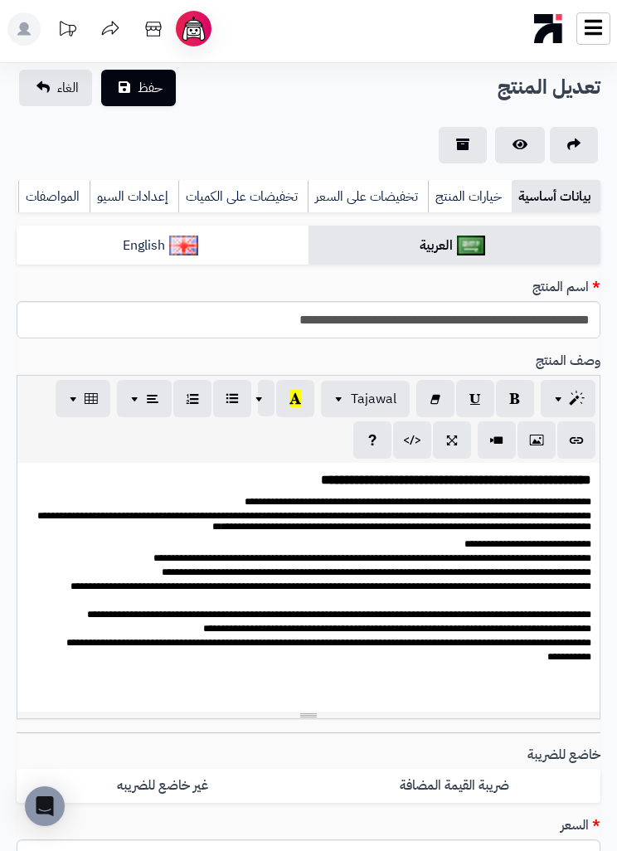
click at [569, 694] on div "**********" at bounding box center [308, 587] width 582 height 249
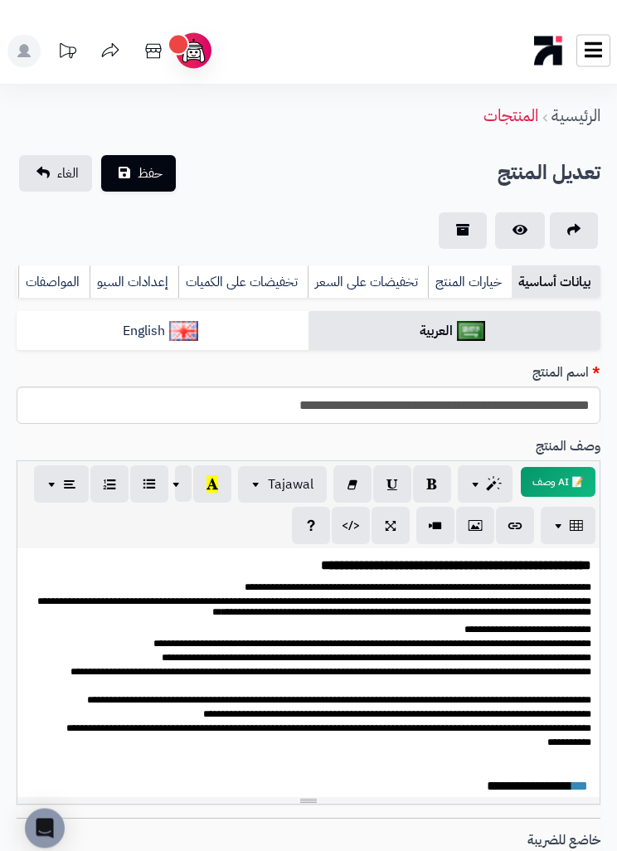
scroll to position [0, 0]
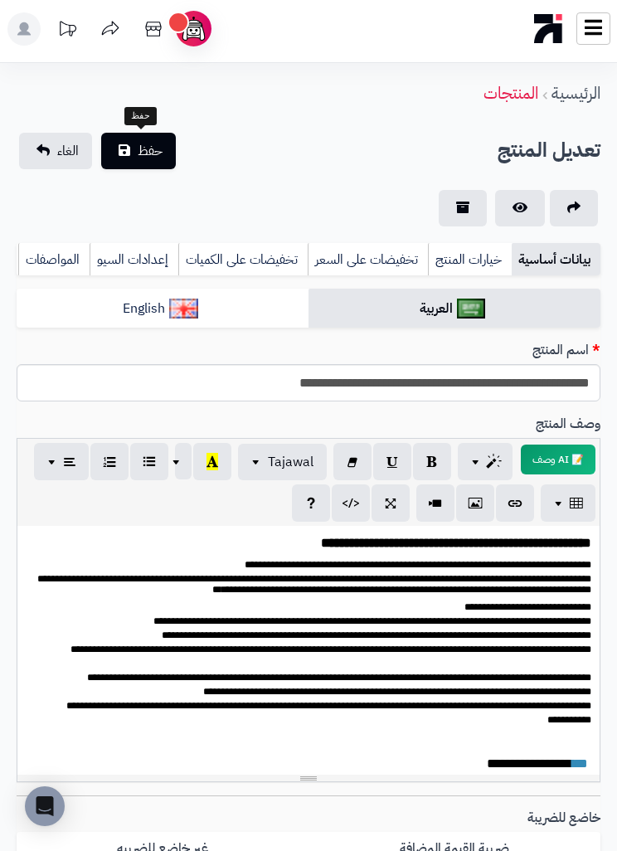
click at [138, 141] on span "حفظ" at bounding box center [150, 151] width 25 height 20
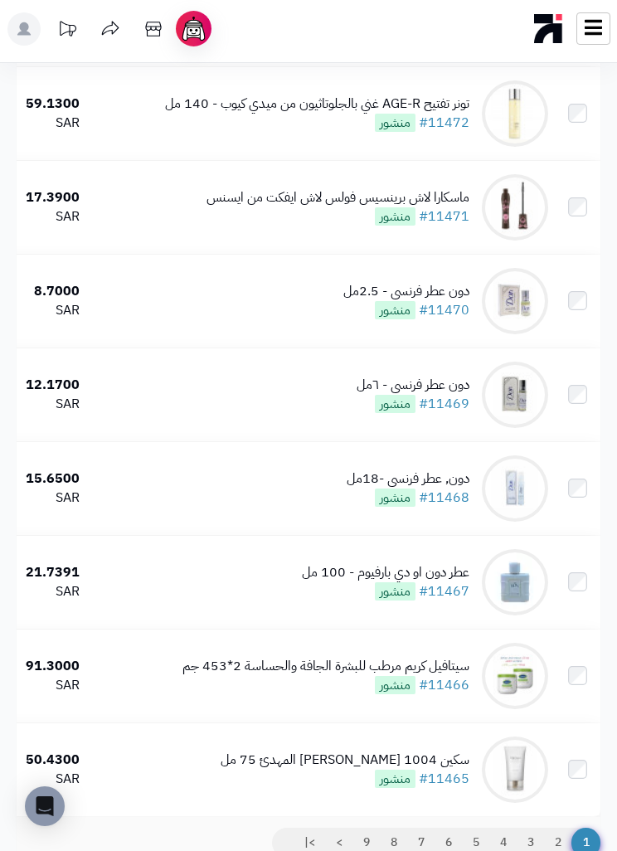
scroll to position [4341, 0]
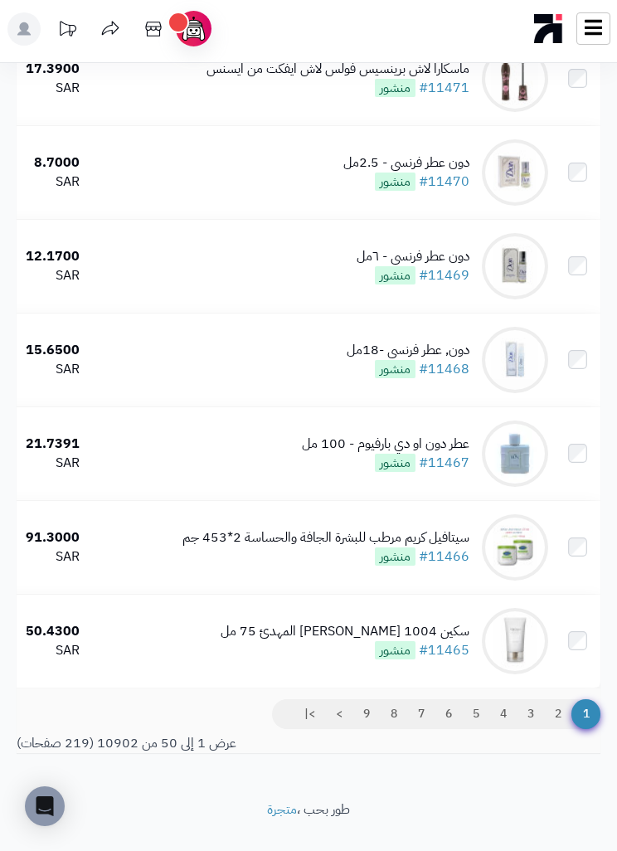
click at [365, 729] on link "9" at bounding box center [366, 714] width 28 height 30
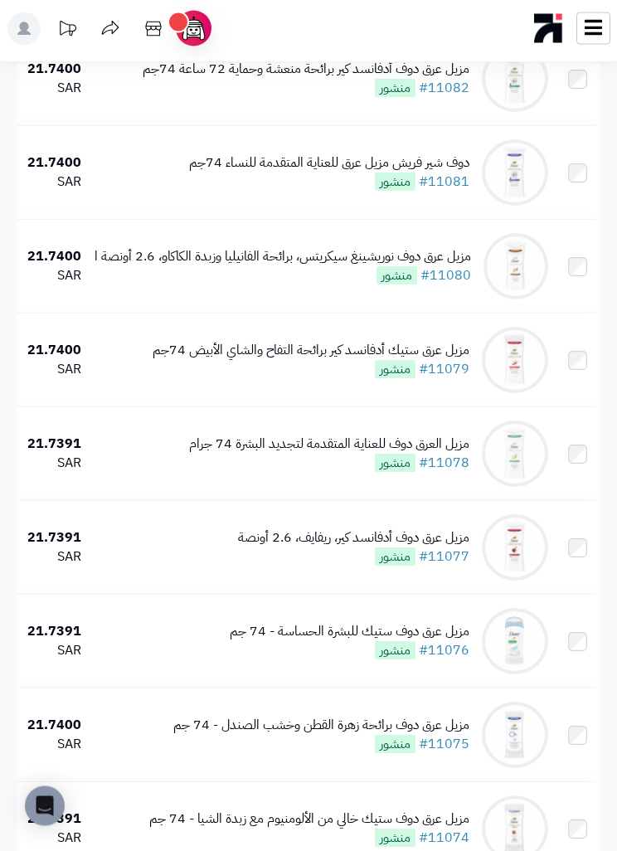
scroll to position [2888, 0]
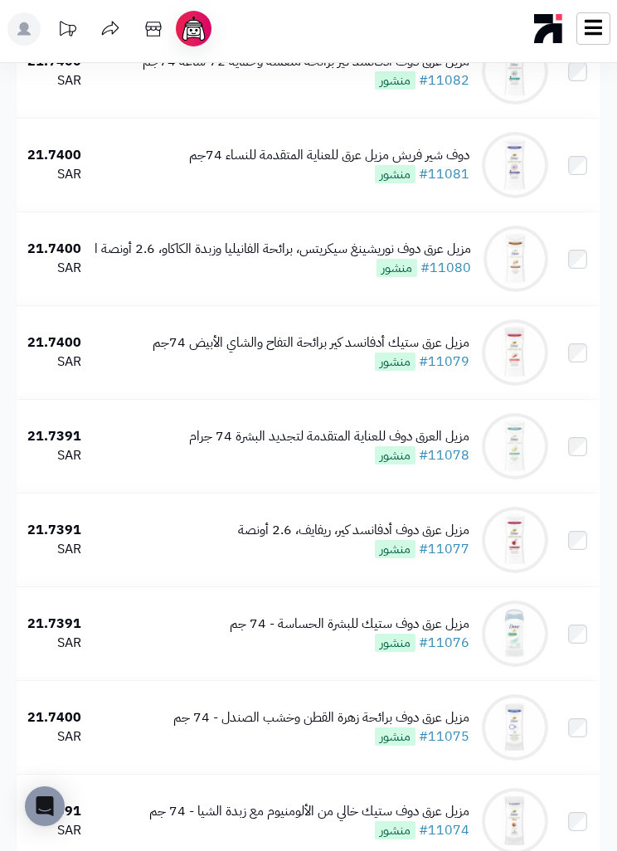
click at [230, 438] on td "مزيل العرق دوف للعناية المتقدمة لتجديد البشرة 74 جرام #11078 منشور" at bounding box center [321, 446] width 467 height 93
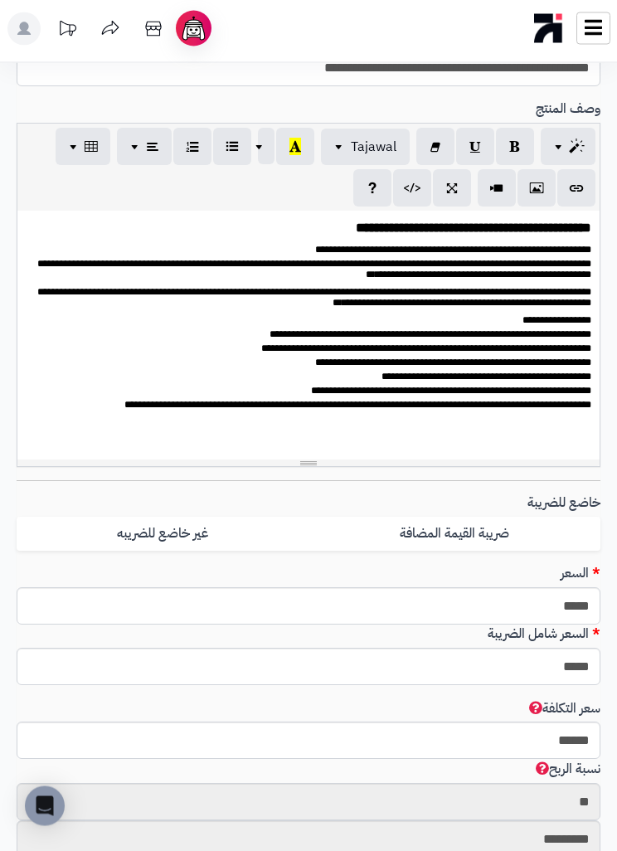
scroll to position [337, 0]
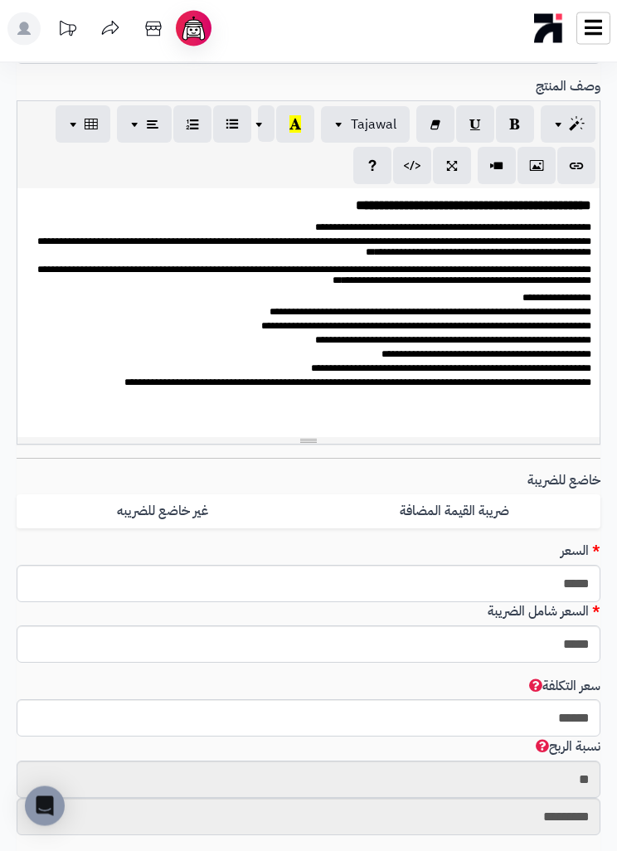
click at [221, 400] on p at bounding box center [309, 401] width 566 height 18
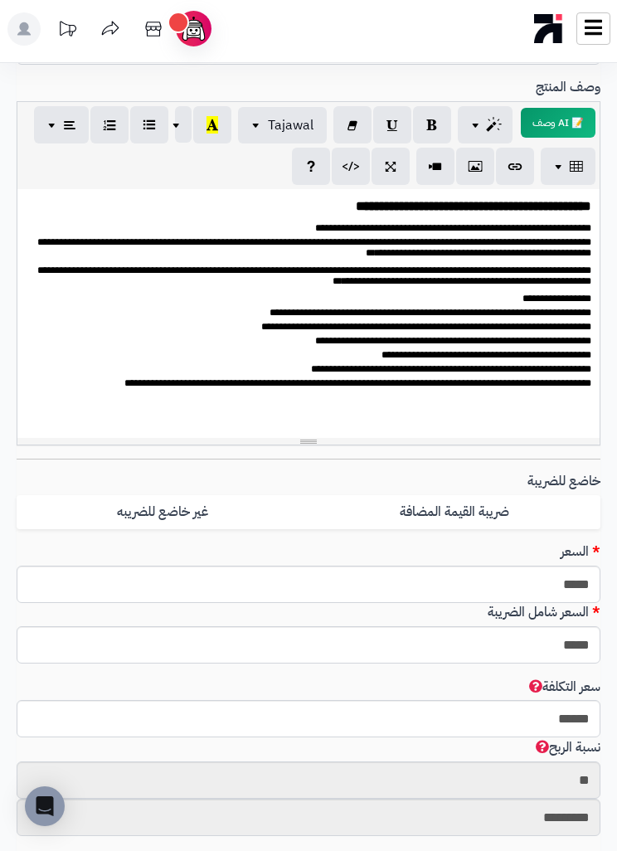
click at [587, 418] on p at bounding box center [309, 427] width 566 height 19
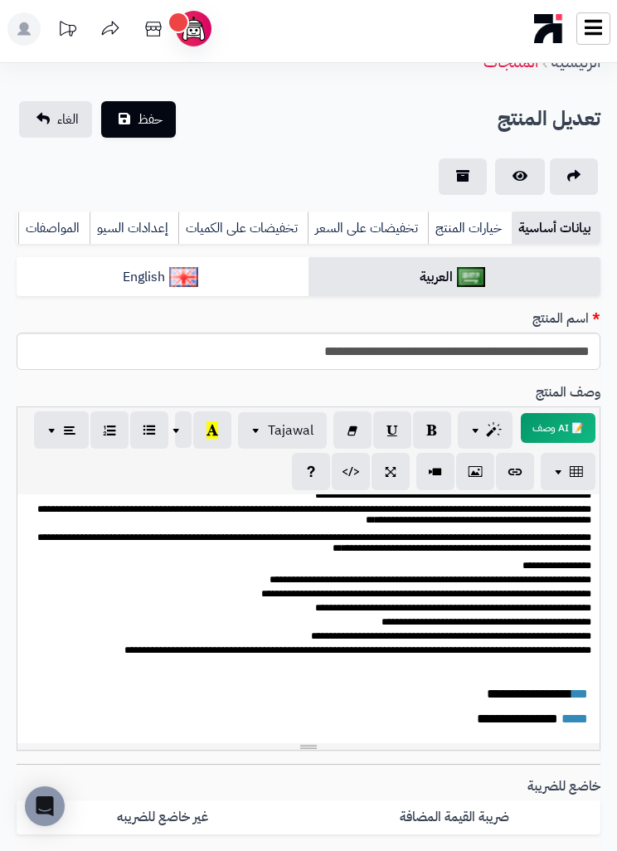
scroll to position [26, 0]
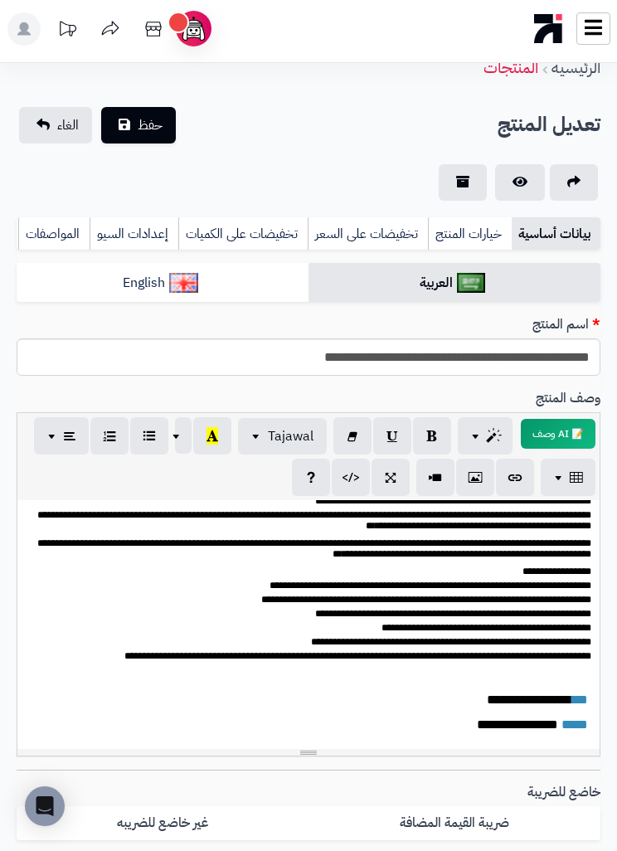
click at [134, 124] on button "حفظ" at bounding box center [138, 125] width 75 height 36
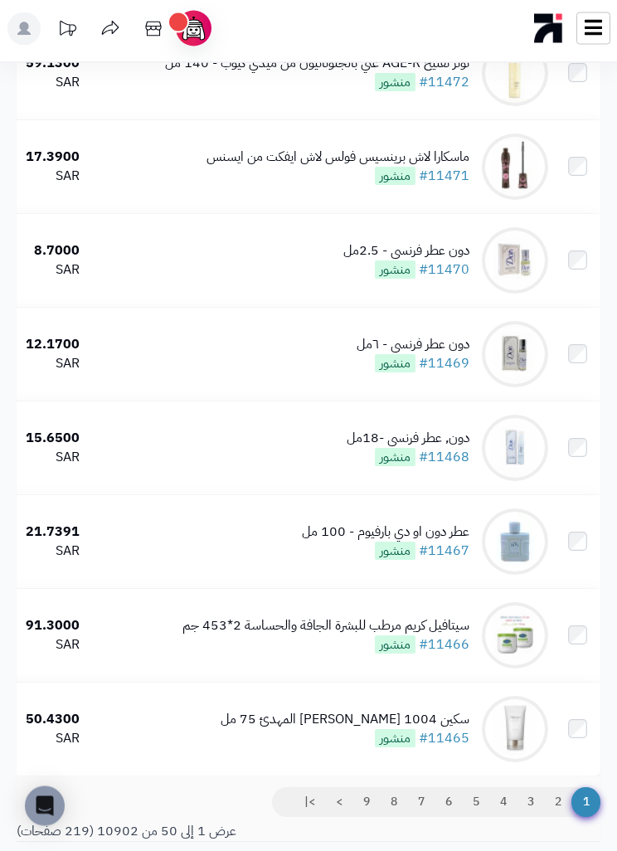
scroll to position [4341, 0]
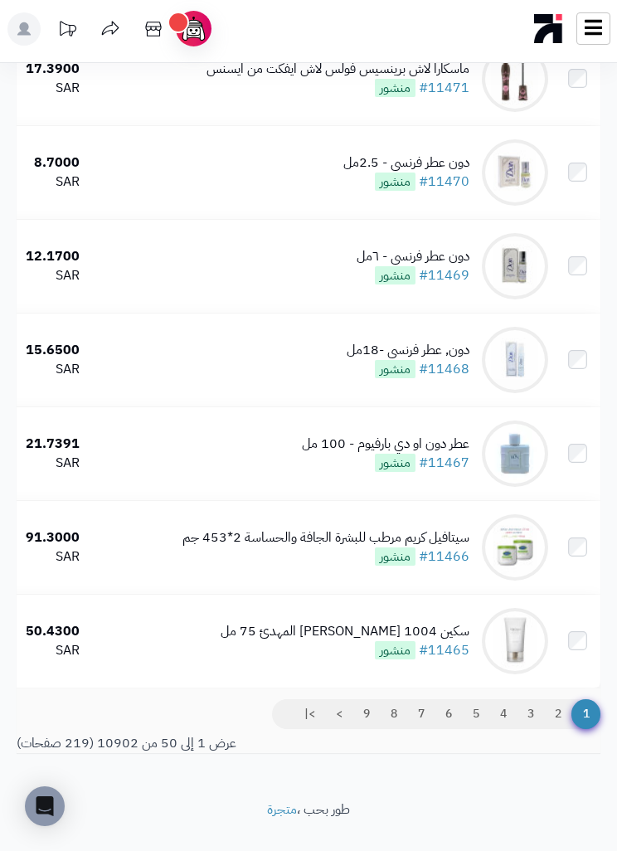
click at [363, 728] on link "9" at bounding box center [366, 714] width 28 height 30
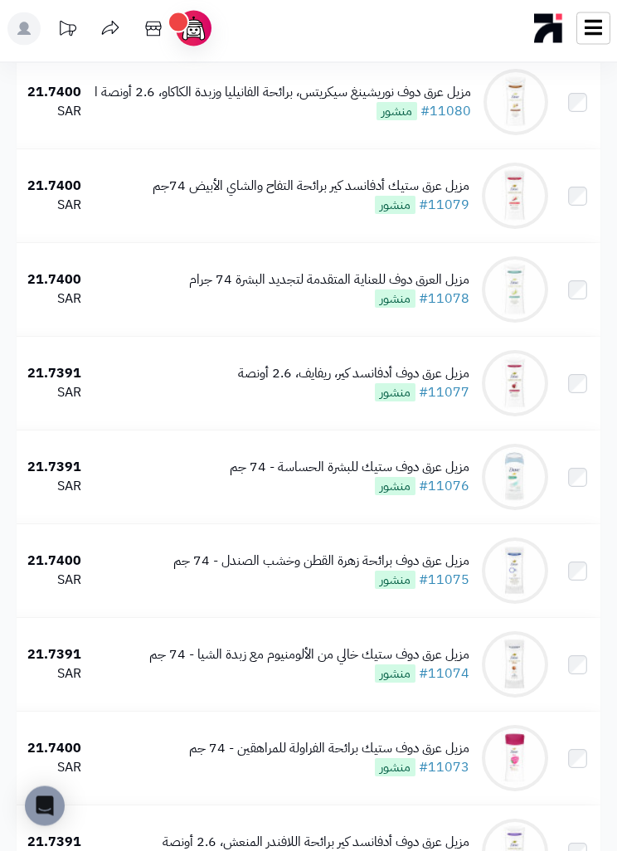
scroll to position [3045, 0]
click at [220, 386] on td "مزيل عرق دوف أدفانسد كير، ريفايف، 2.6 أونصة #11077 منشور" at bounding box center [321, 383] width 467 height 93
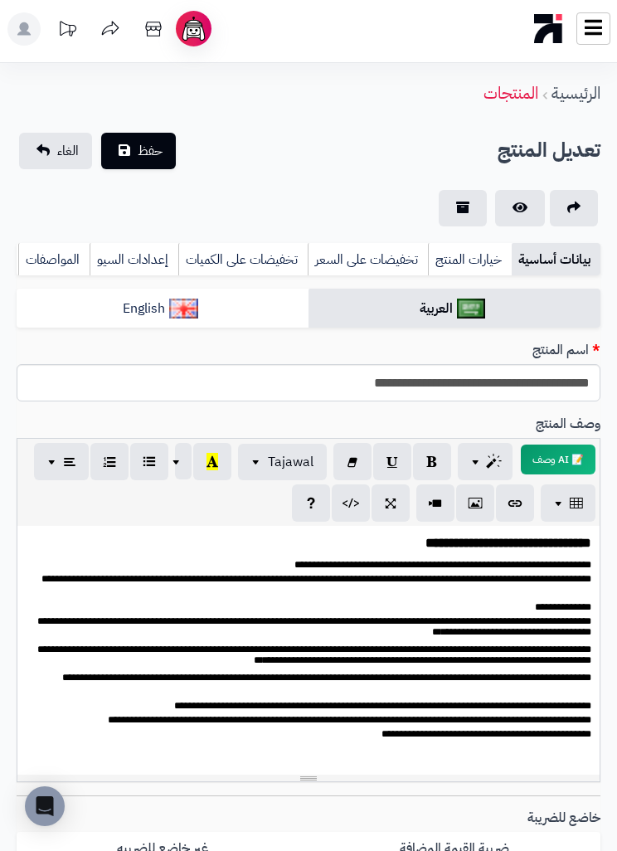
click at [574, 754] on p at bounding box center [309, 752] width 566 height 18
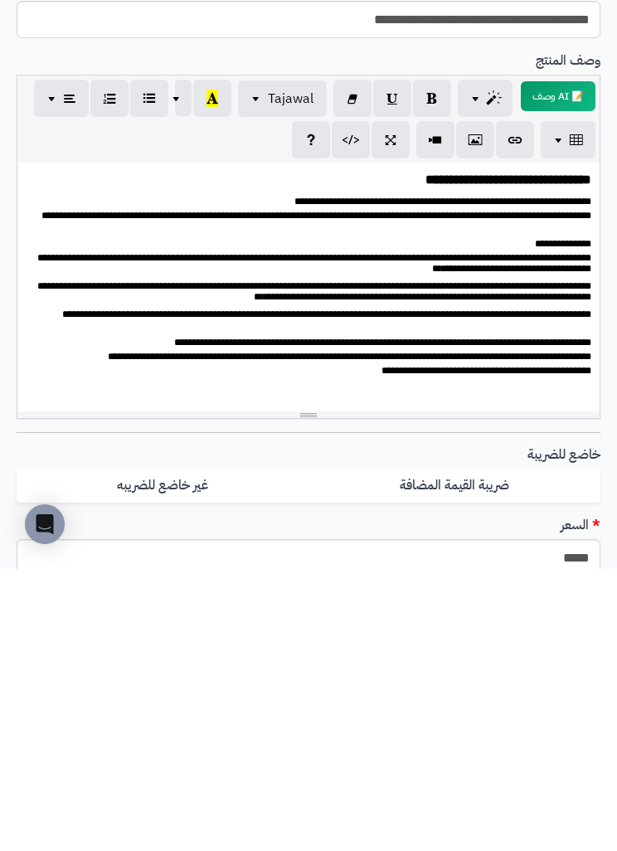
scroll to position [9, 0]
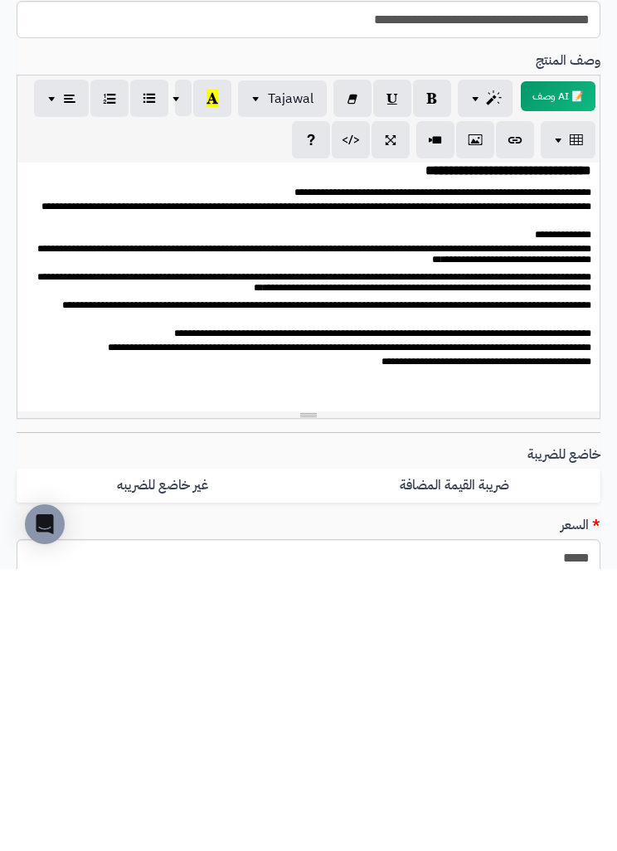
click at [298, 653] on p at bounding box center [309, 662] width 566 height 18
click at [586, 678] on p at bounding box center [309, 687] width 566 height 19
click at [594, 693] on div at bounding box center [308, 696] width 582 height 7
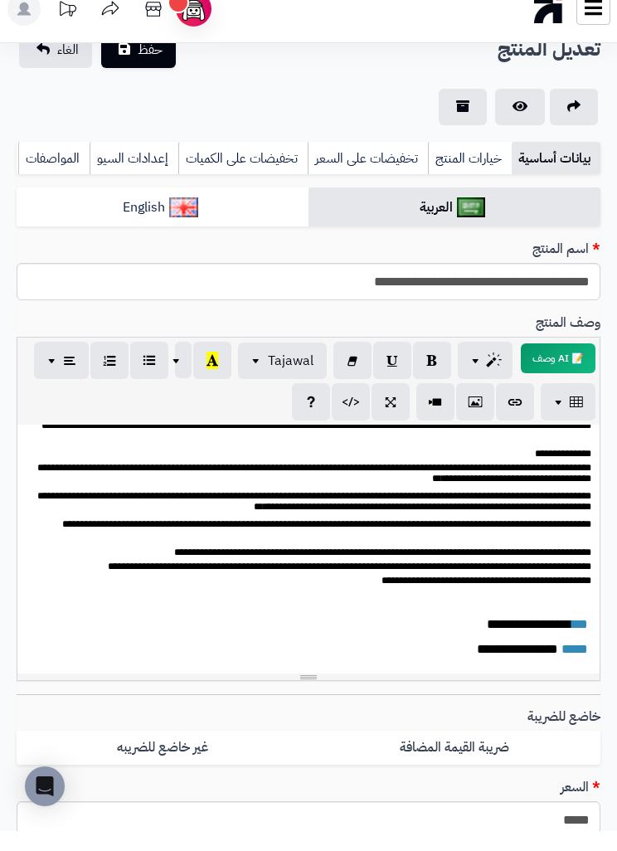
scroll to position [0, 0]
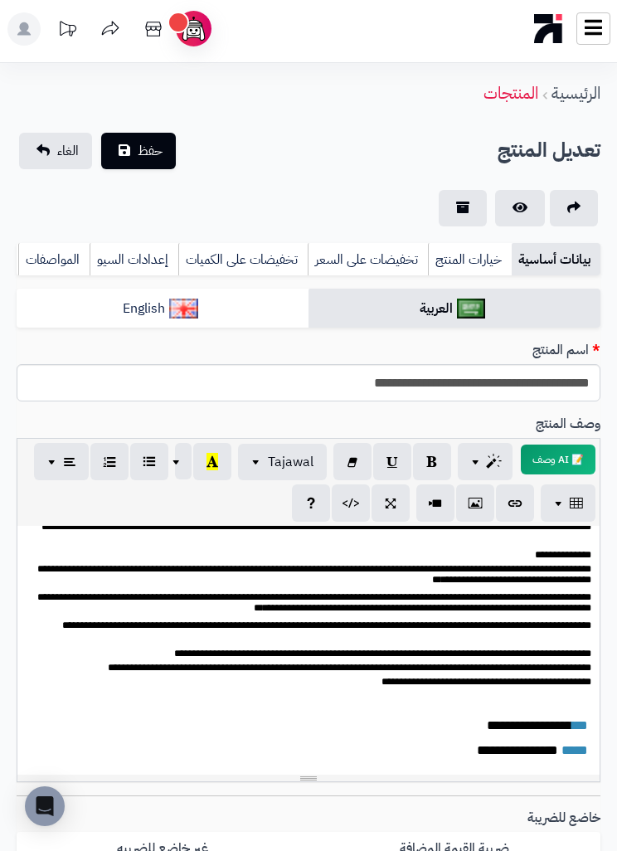
click at [133, 151] on button "حفظ" at bounding box center [138, 151] width 75 height 36
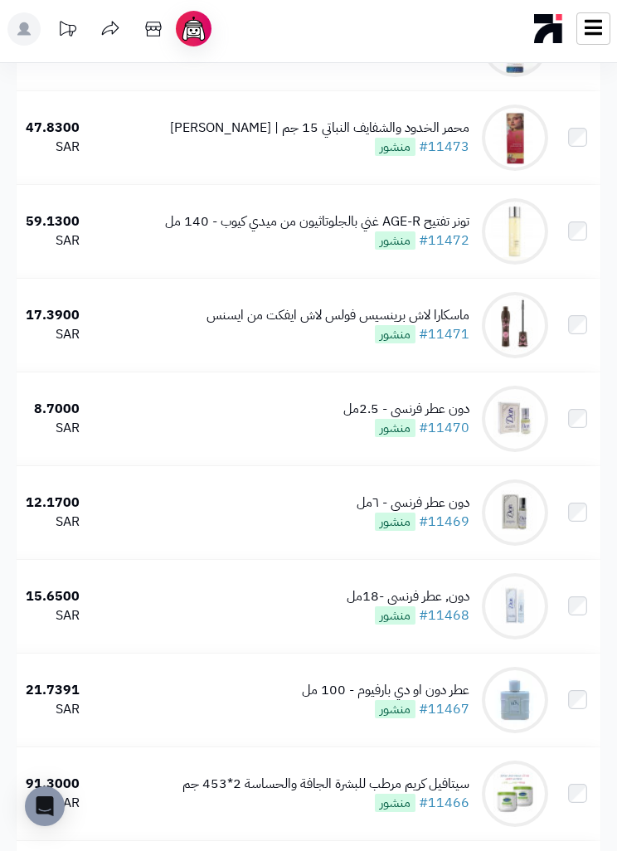
scroll to position [4341, 0]
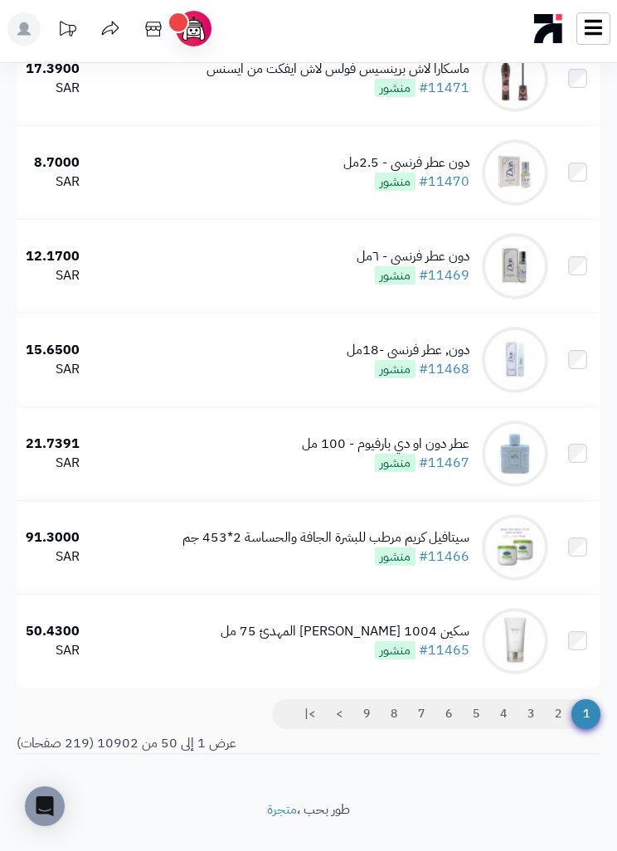
click at [366, 729] on link "9" at bounding box center [366, 714] width 28 height 30
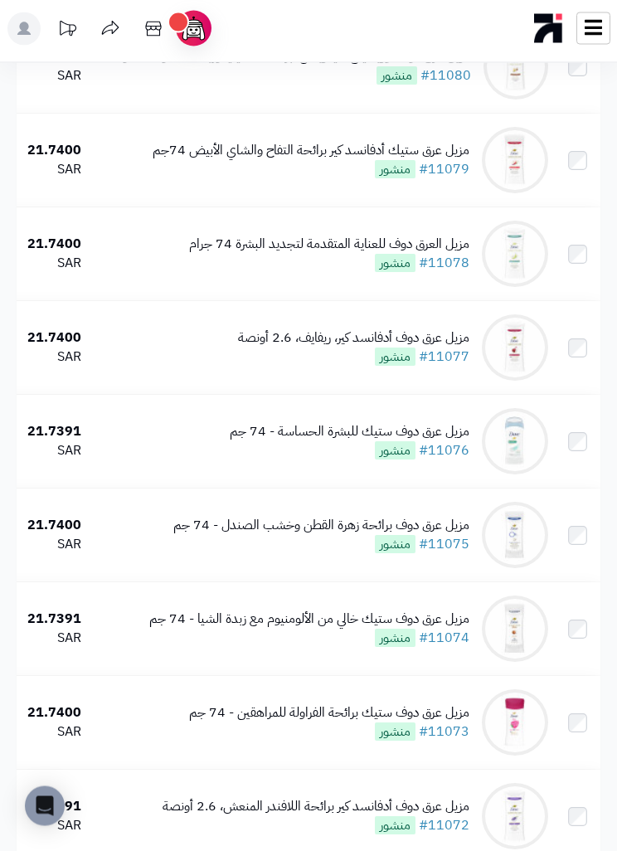
scroll to position [3081, 0]
click at [270, 441] on div "مزيل عرق دوف ستيك للبشرة الحساسة - 74 جم" at bounding box center [350, 431] width 240 height 19
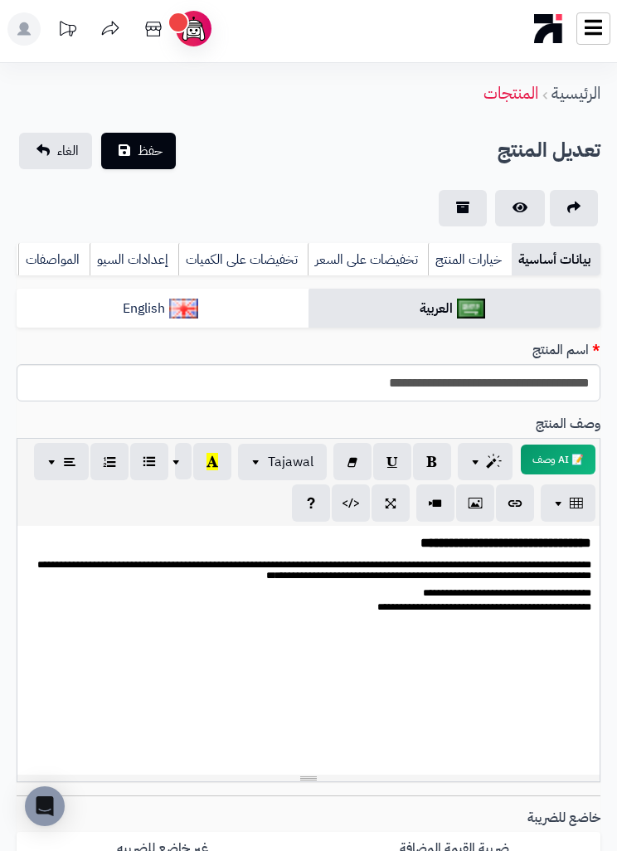
click at [569, 636] on div "**********" at bounding box center [308, 650] width 582 height 249
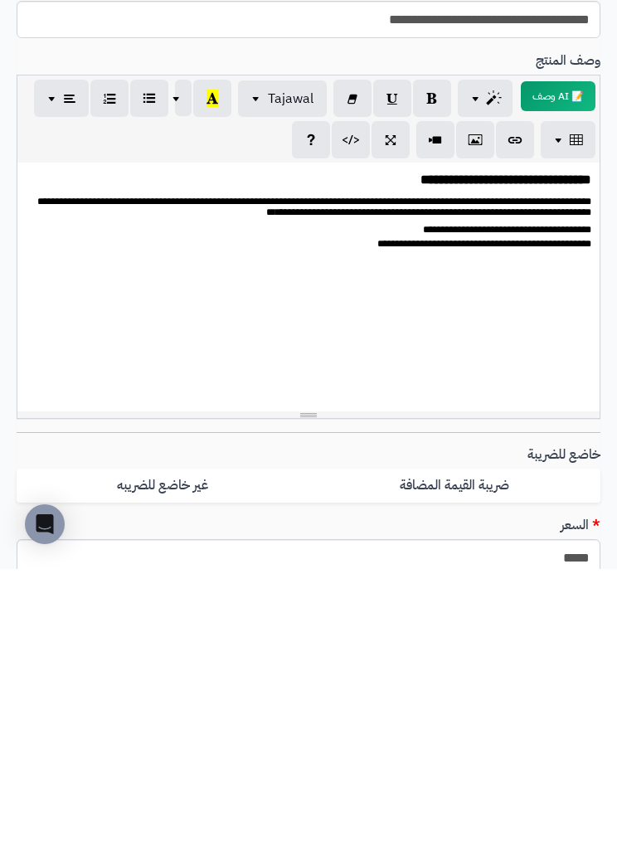
click at [583, 561] on p at bounding box center [309, 570] width 566 height 19
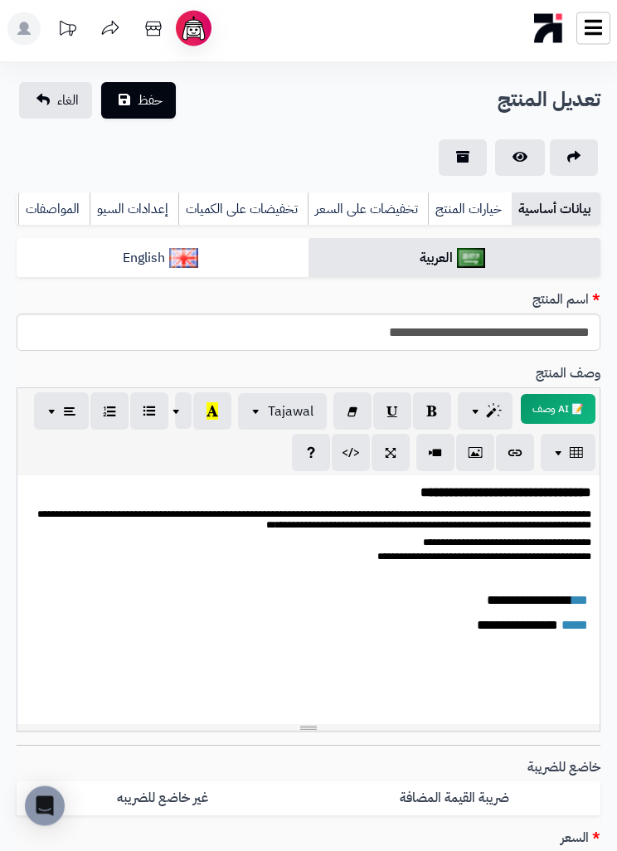
click at [129, 102] on button "حفظ" at bounding box center [138, 101] width 75 height 36
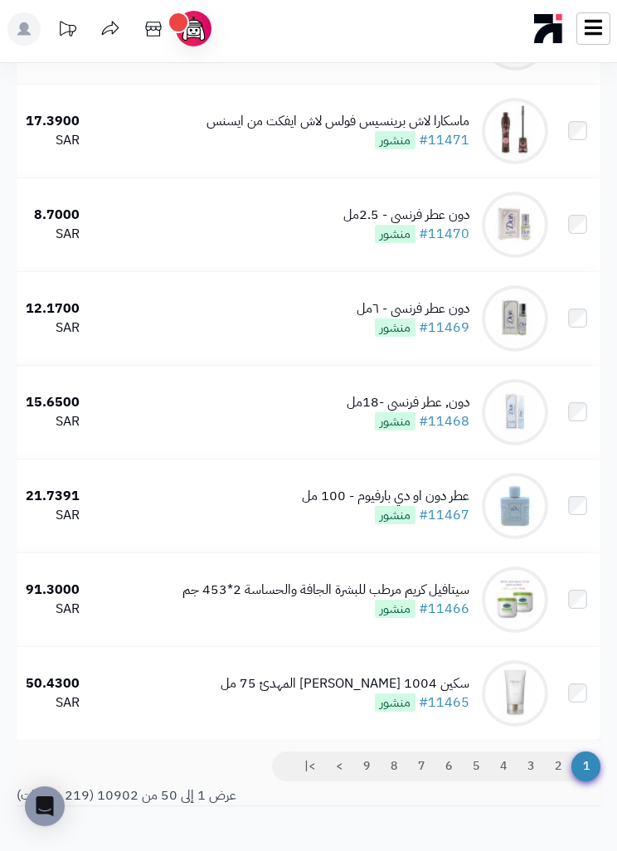
scroll to position [4341, 0]
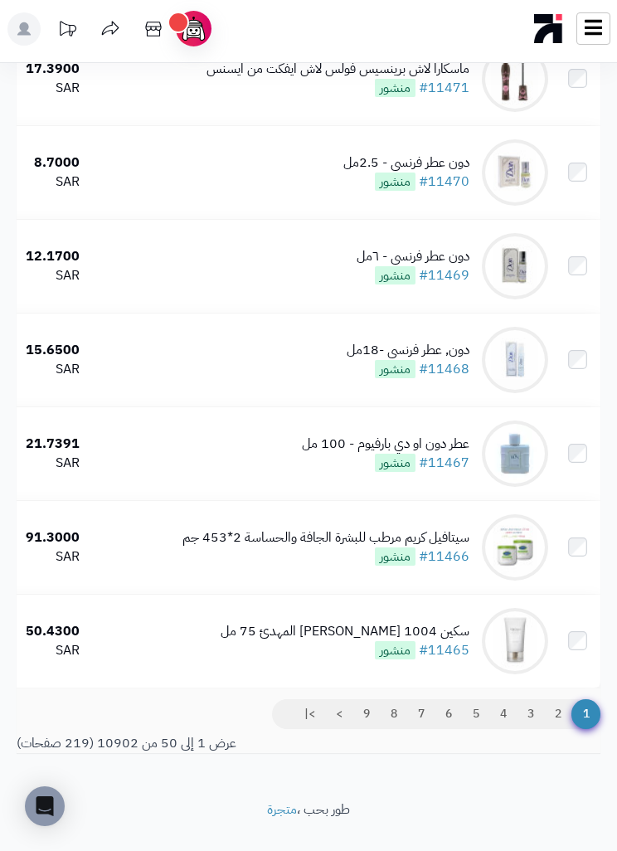
click at [372, 729] on link "9" at bounding box center [366, 714] width 28 height 30
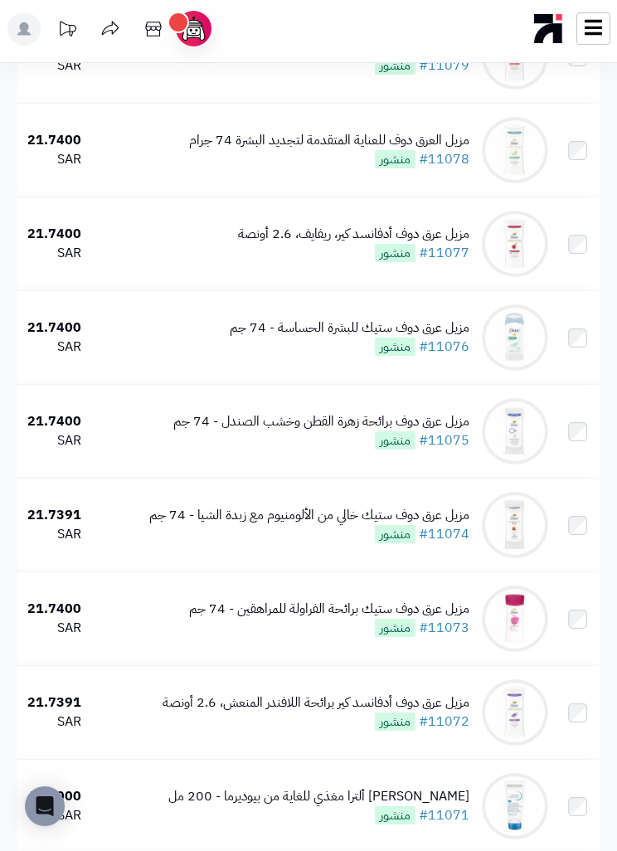
scroll to position [3201, 0]
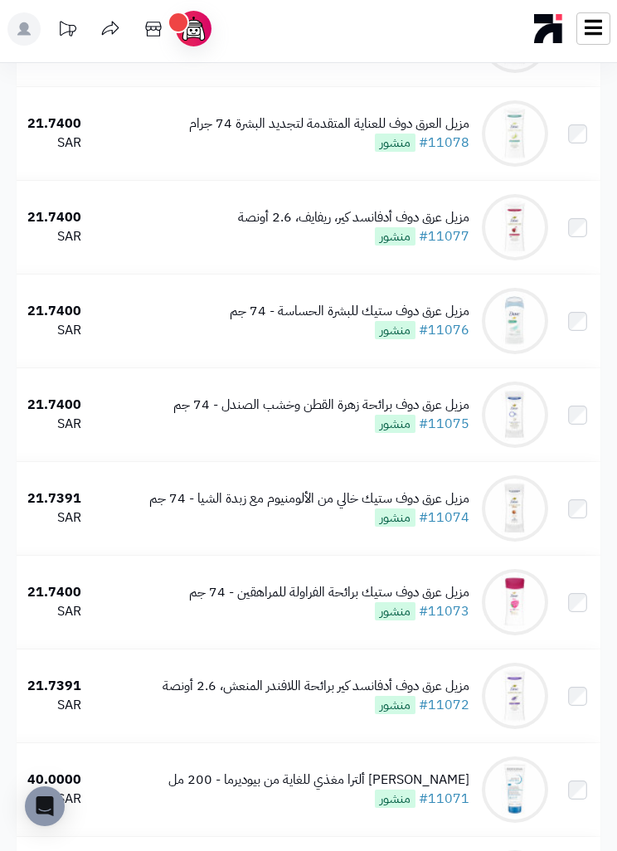
click at [197, 415] on div "مزيل عرق دوف برائحة زهرة القطن وخشب الصندل - 74 جم" at bounding box center [321, 405] width 296 height 19
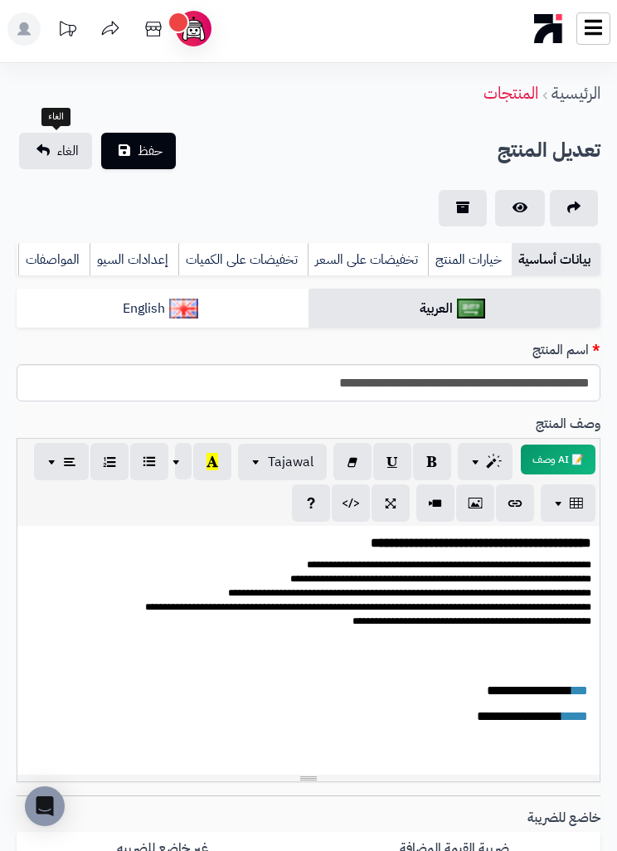
click at [58, 134] on link "الغاء" at bounding box center [55, 151] width 73 height 36
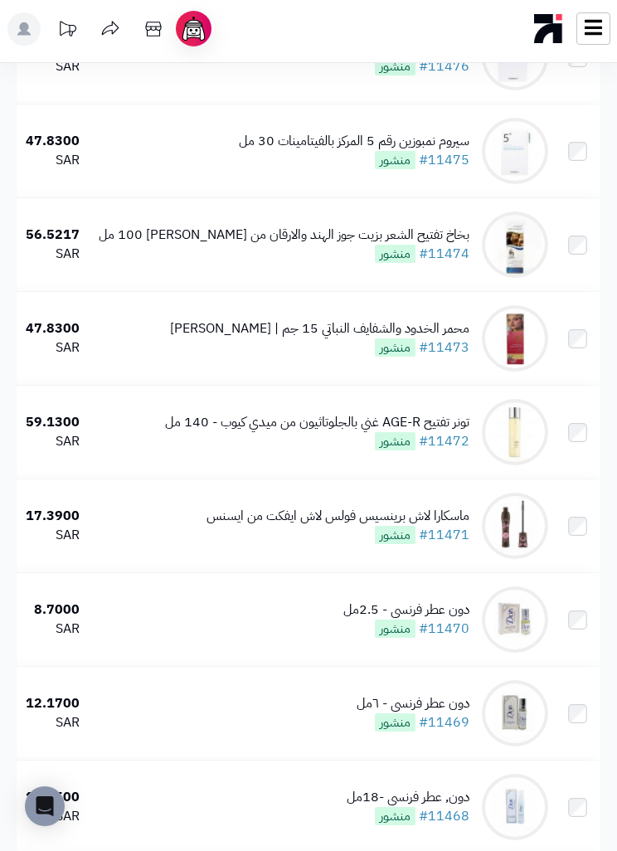
scroll to position [4288, 0]
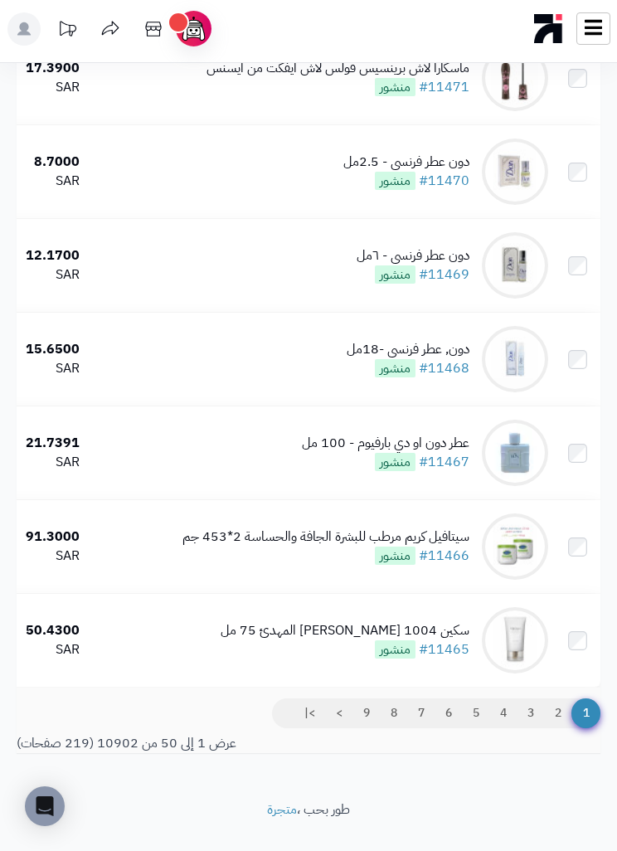
click at [367, 728] on link "9" at bounding box center [366, 713] width 28 height 30
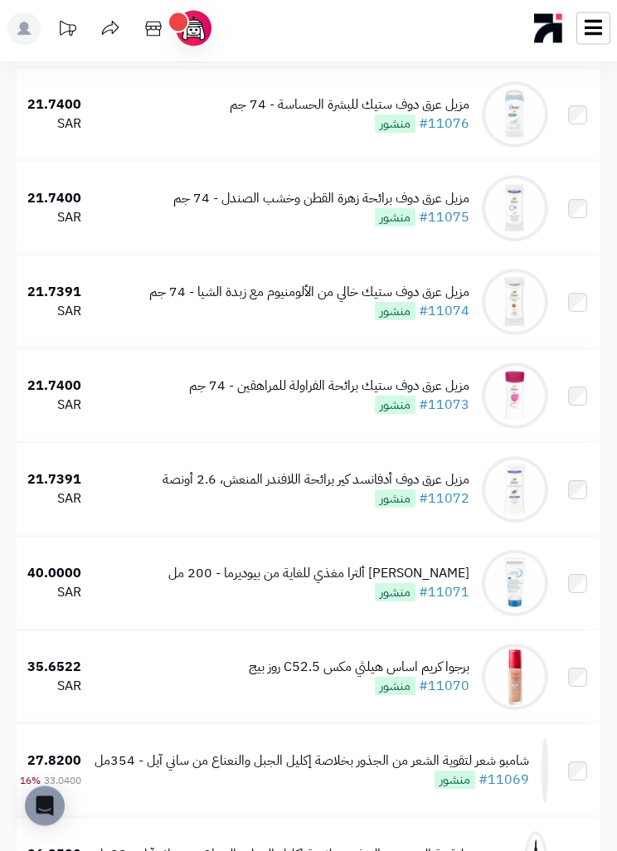
scroll to position [3408, 0]
click at [164, 300] on div "مزيل عرق دوف ستيك خالي من الألومنيوم مع زبدة الشيا - 74 جم" at bounding box center [309, 292] width 320 height 19
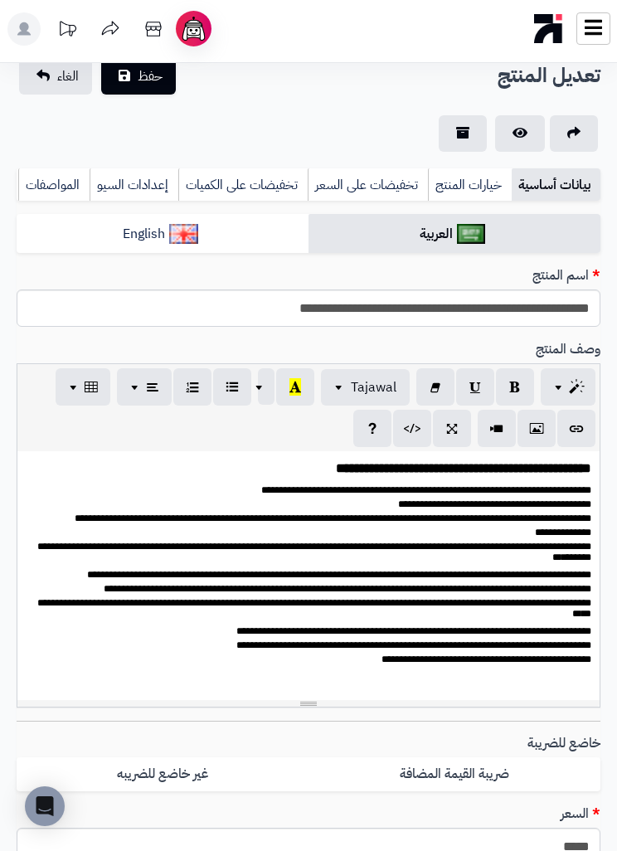
click at [518, 694] on div "**********" at bounding box center [308, 575] width 582 height 249
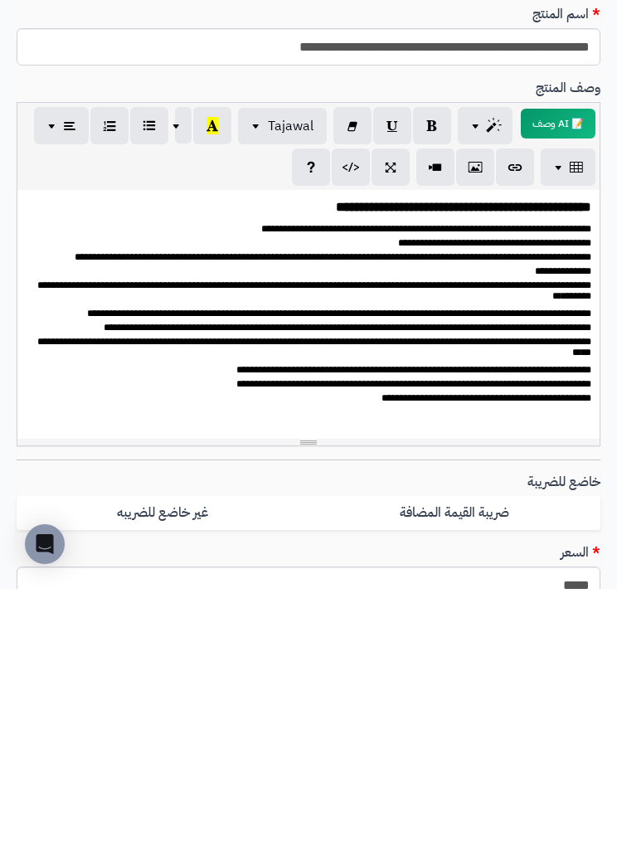
scroll to position [9, 0]
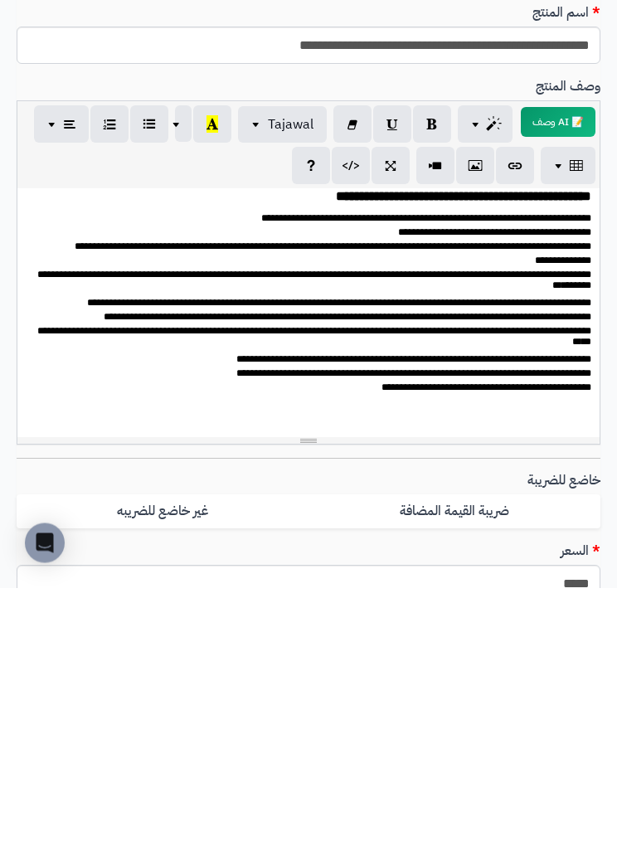
click at [574, 686] on p at bounding box center [309, 695] width 566 height 19
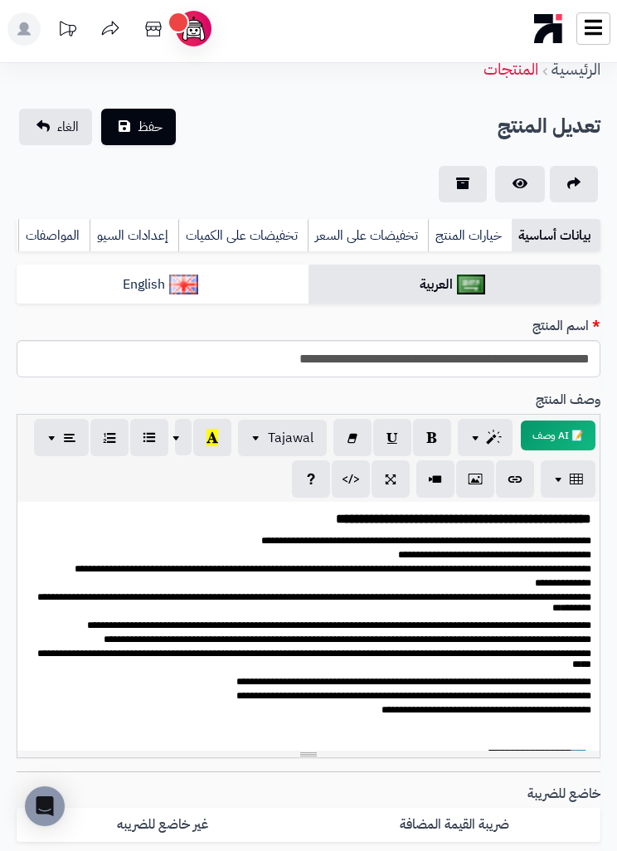
scroll to position [0, 0]
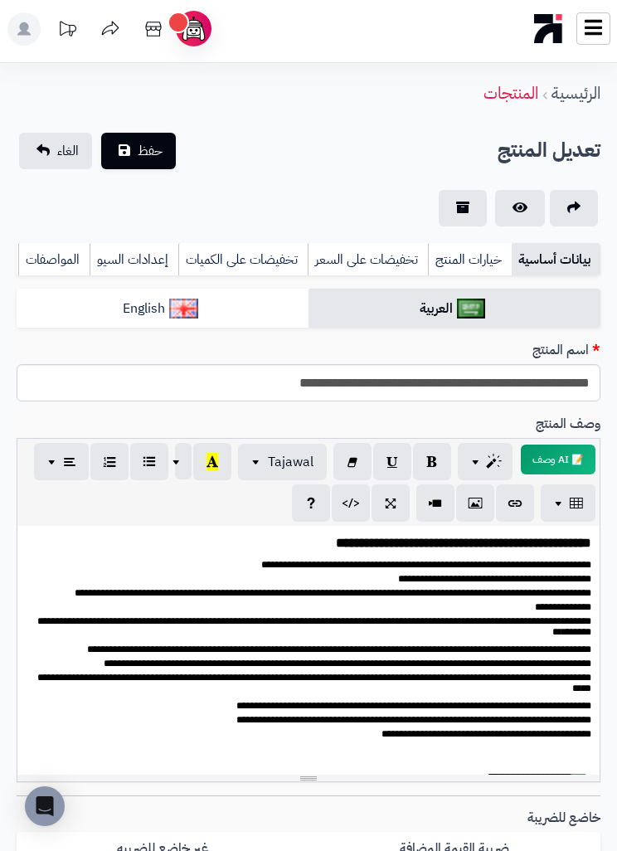
click at [131, 156] on button "حفظ" at bounding box center [138, 151] width 75 height 36
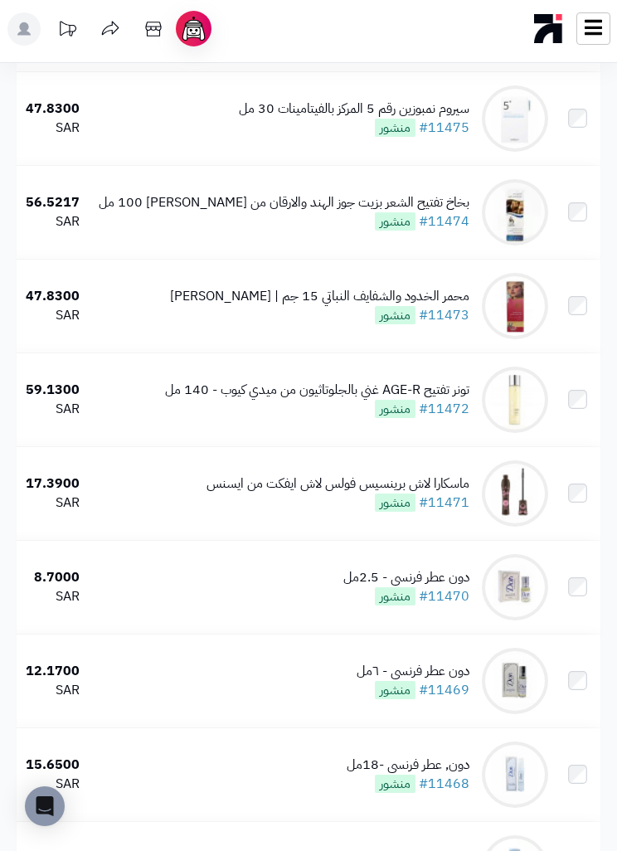
scroll to position [4341, 0]
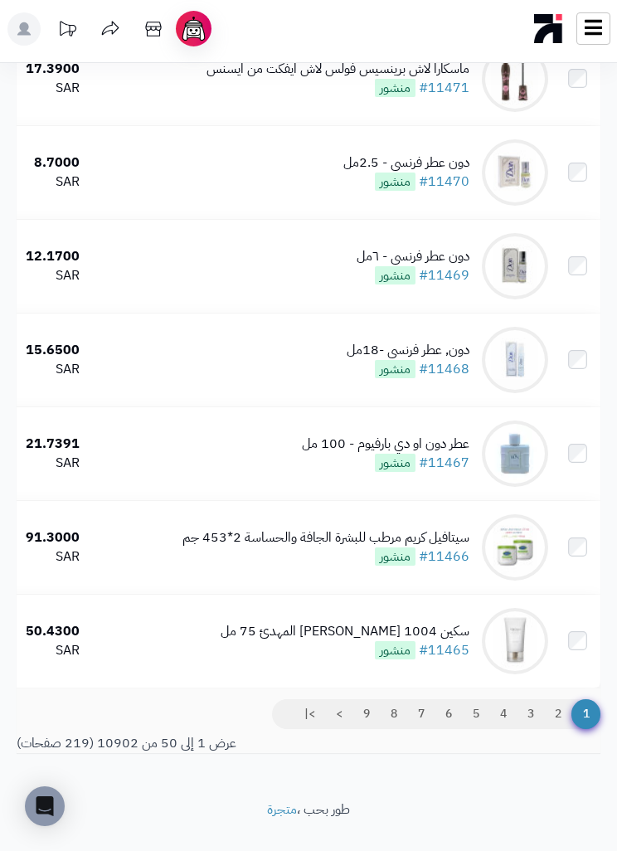
click at [369, 729] on link "9" at bounding box center [366, 714] width 28 height 30
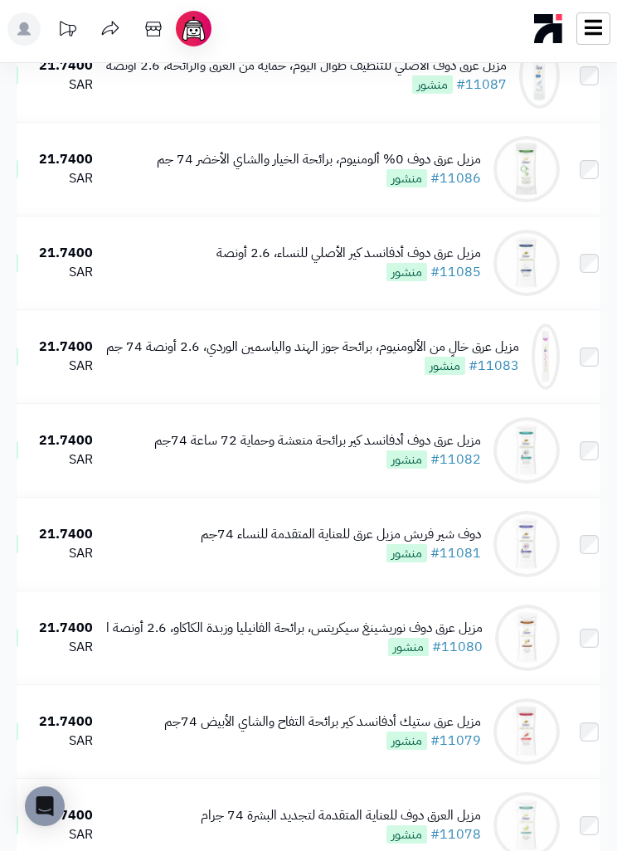
scroll to position [0, -2]
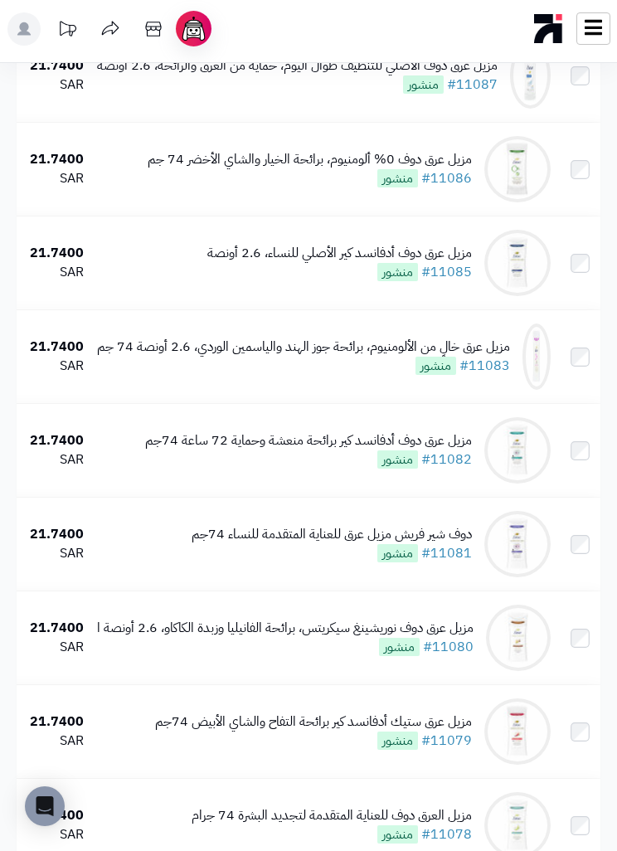
click at [615, 347] on div "**********" at bounding box center [308, 115] width 617 height 4861
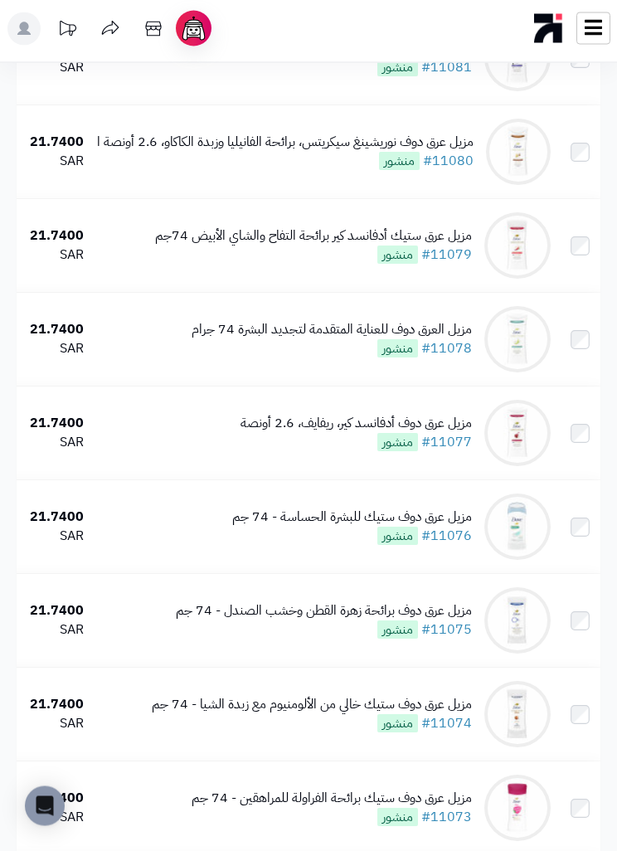
scroll to position [3001, 0]
